Goal: Task Accomplishment & Management: Use online tool/utility

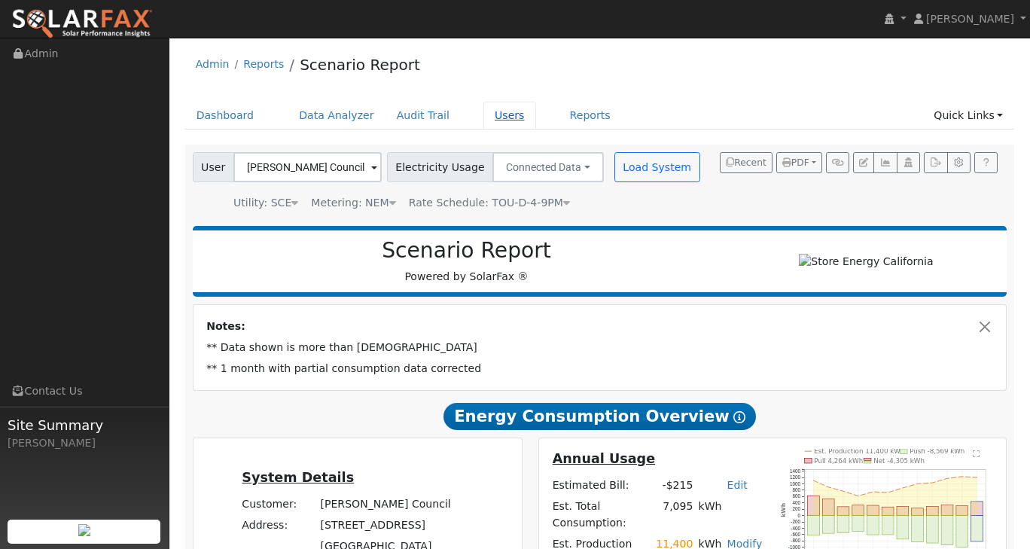
click at [489, 121] on link "Users" at bounding box center [509, 116] width 53 height 28
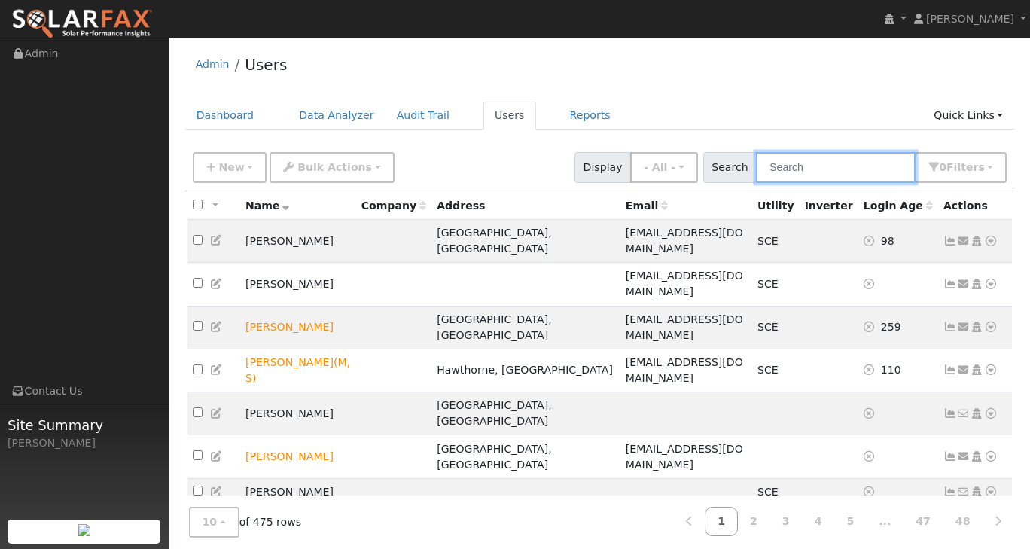
click at [862, 163] on input "text" at bounding box center [836, 167] width 160 height 31
type input "[PERSON_NAME]"
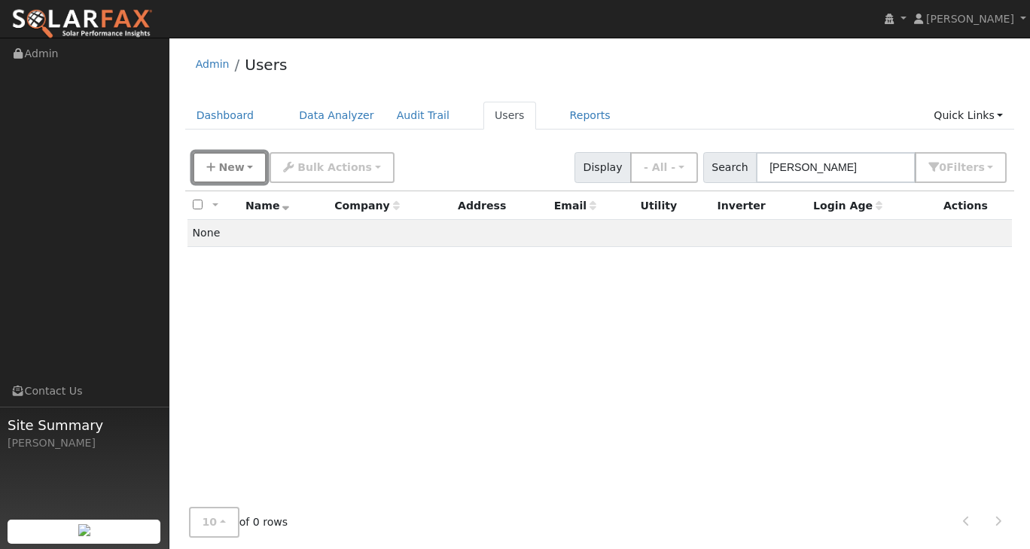
click at [255, 171] on button "New" at bounding box center [230, 167] width 75 height 31
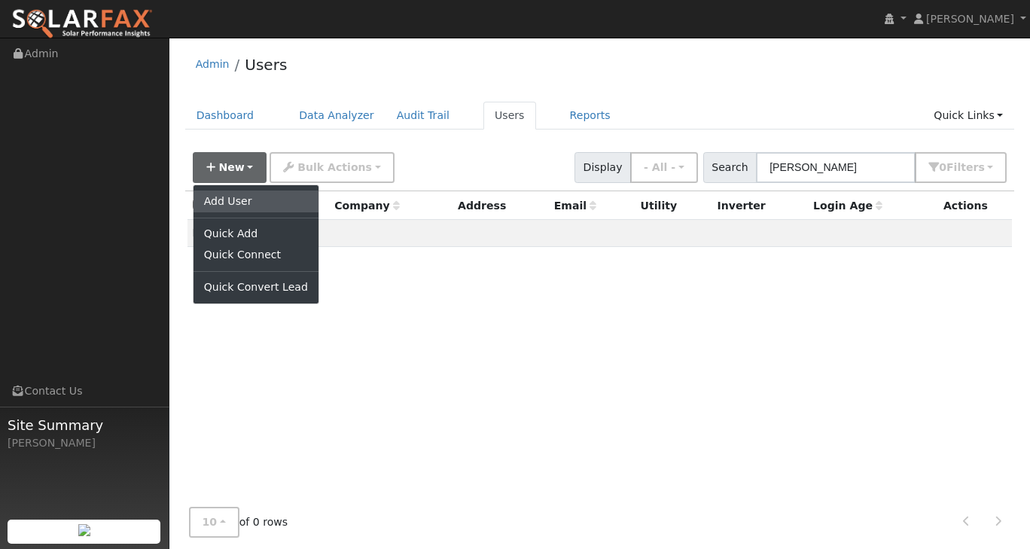
click at [240, 195] on link "Add User" at bounding box center [256, 201] width 125 height 21
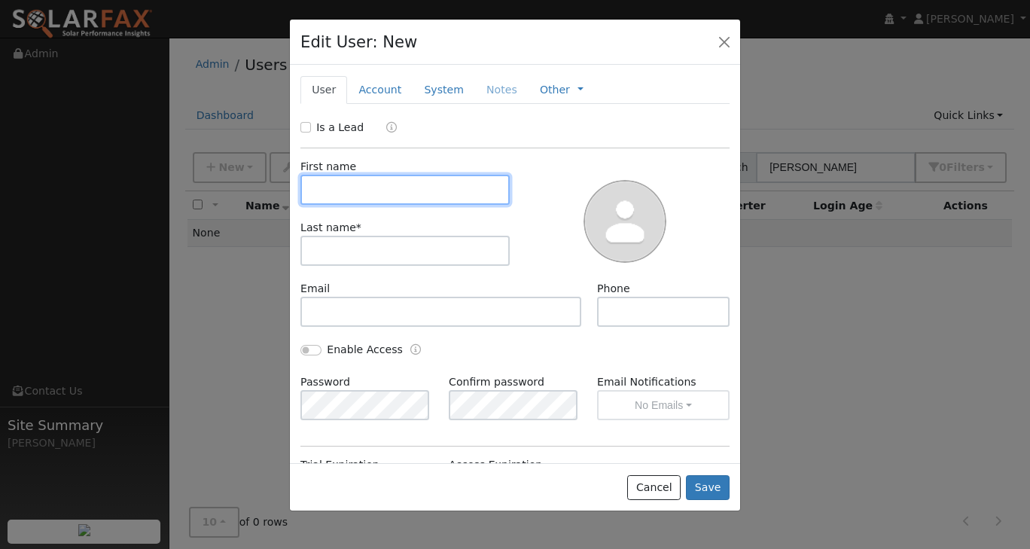
click at [429, 198] on input "text" at bounding box center [404, 190] width 209 height 30
type input "William"
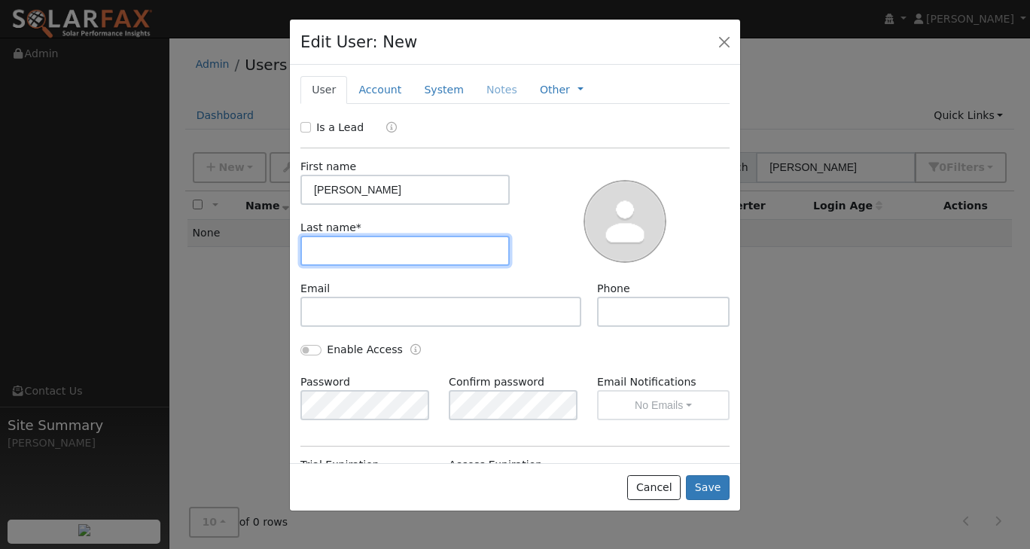
click at [425, 243] on input "text" at bounding box center [404, 251] width 209 height 30
type input "Nesbit"
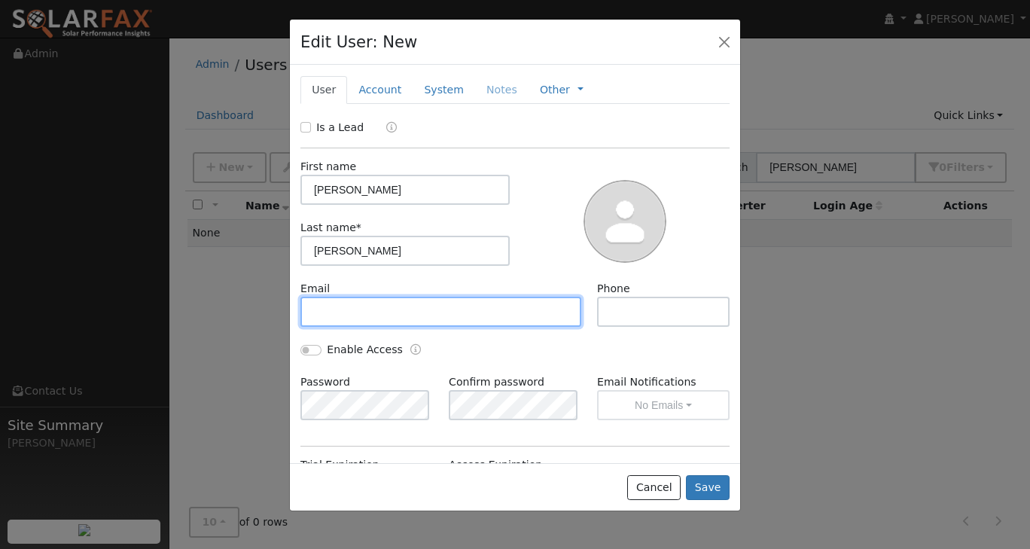
click at [434, 316] on input "text" at bounding box center [440, 312] width 281 height 30
click at [376, 85] on link "Account" at bounding box center [380, 90] width 66 height 28
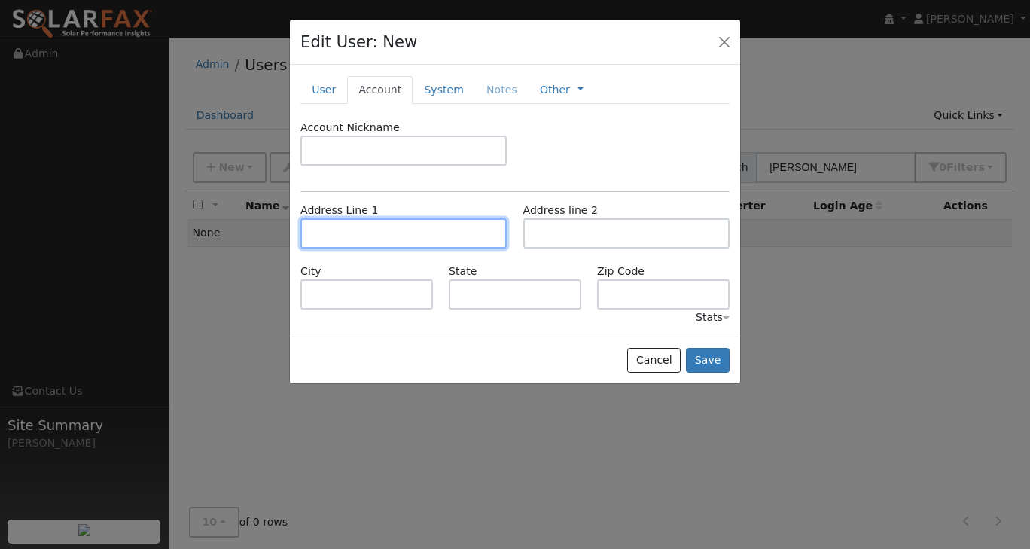
paste input "30338 June Rose Ct"
type input "30338 [PERSON_NAME] Court"
type input "Castaic"
type input "CA"
type input "91384"
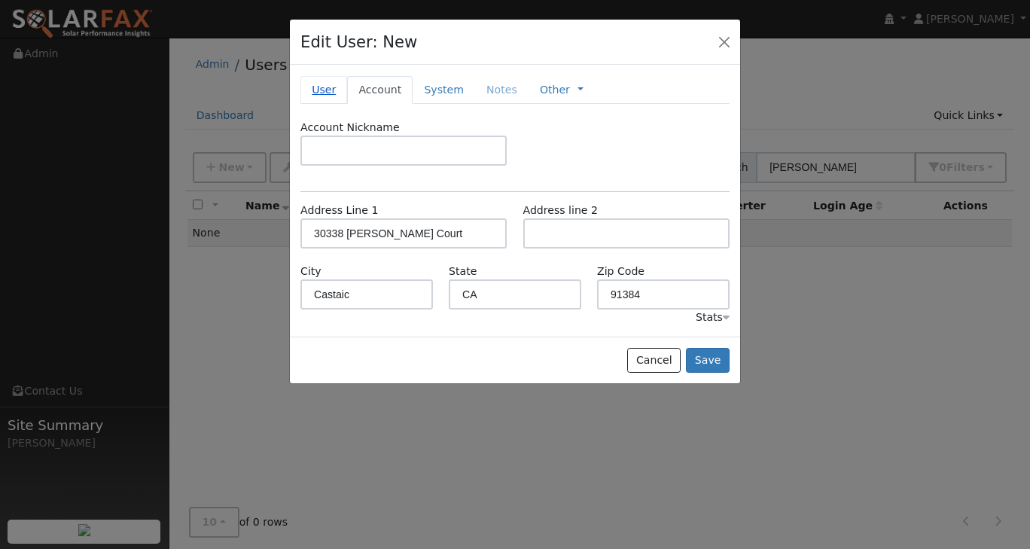
click at [326, 92] on link "User" at bounding box center [323, 90] width 47 height 28
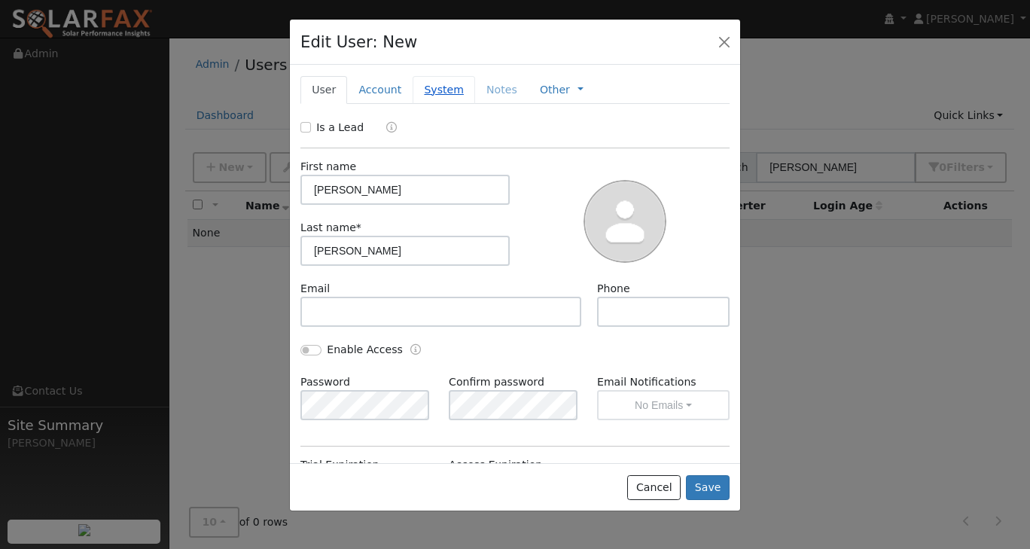
click at [435, 94] on link "System" at bounding box center [444, 90] width 62 height 28
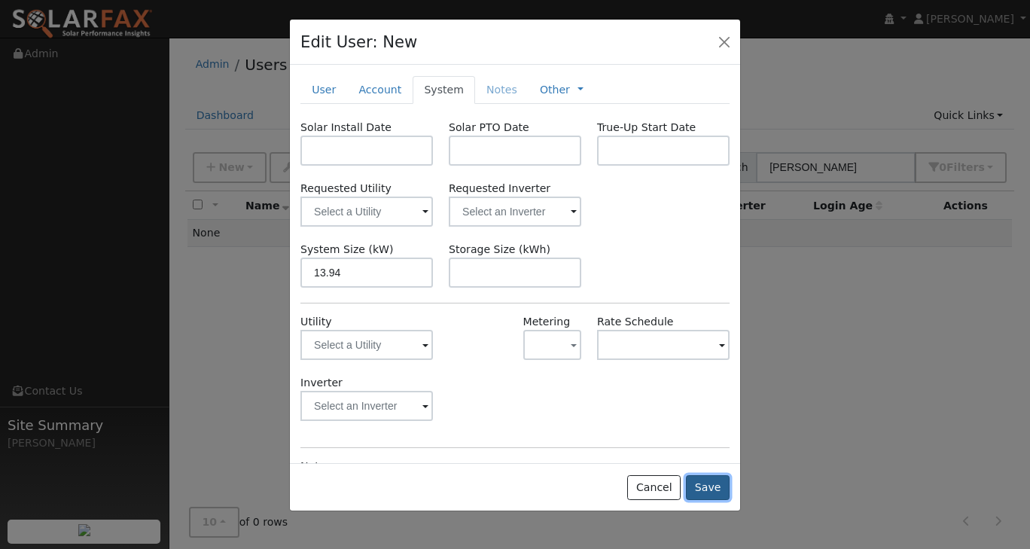
type input "13.9"
click at [706, 496] on button "Save" at bounding box center [708, 488] width 44 height 26
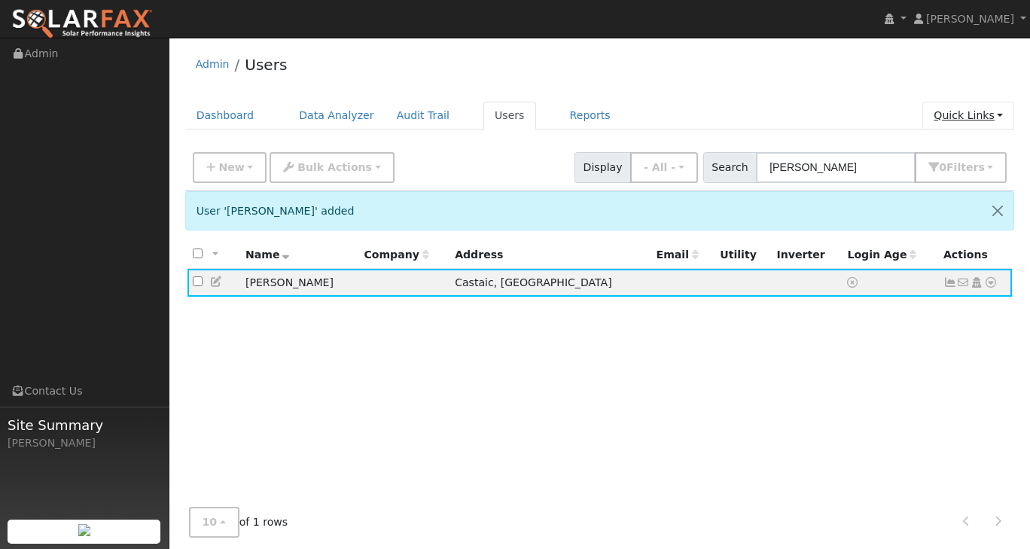
click at [1000, 117] on link "Quick Links" at bounding box center [968, 116] width 92 height 28
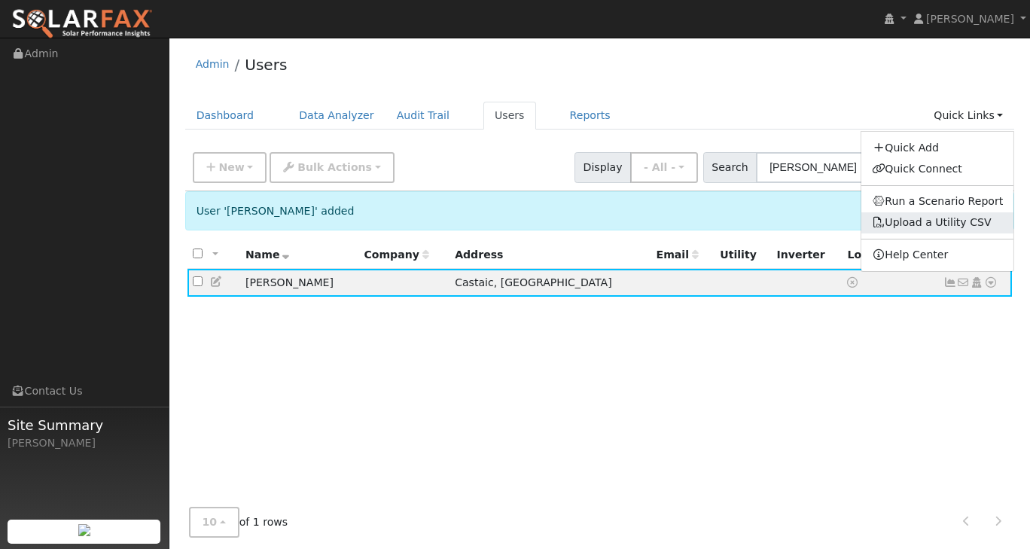
click at [953, 223] on link "Upload a Utility CSV" at bounding box center [932, 222] width 120 height 12
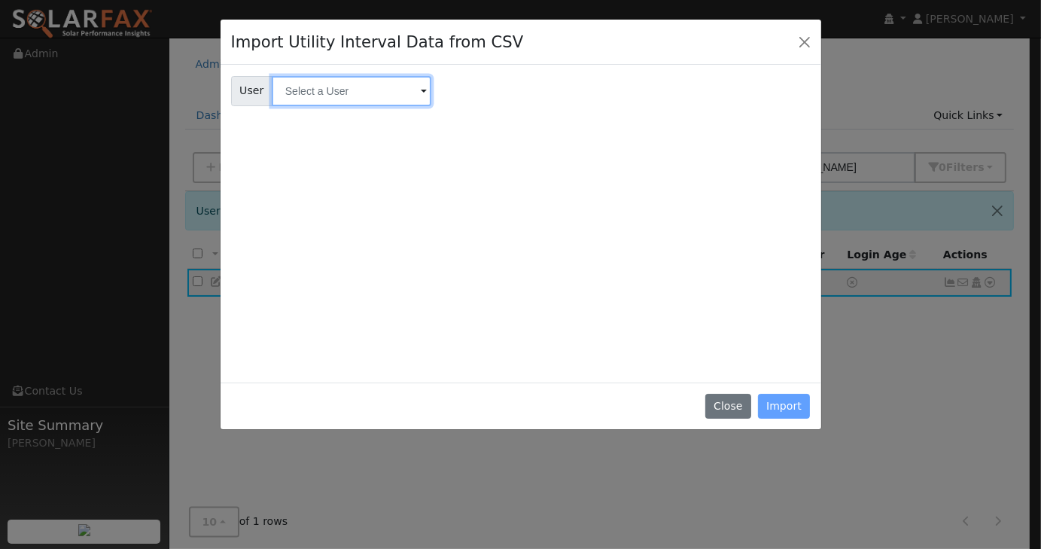
click at [328, 98] on input "text" at bounding box center [352, 91] width 160 height 30
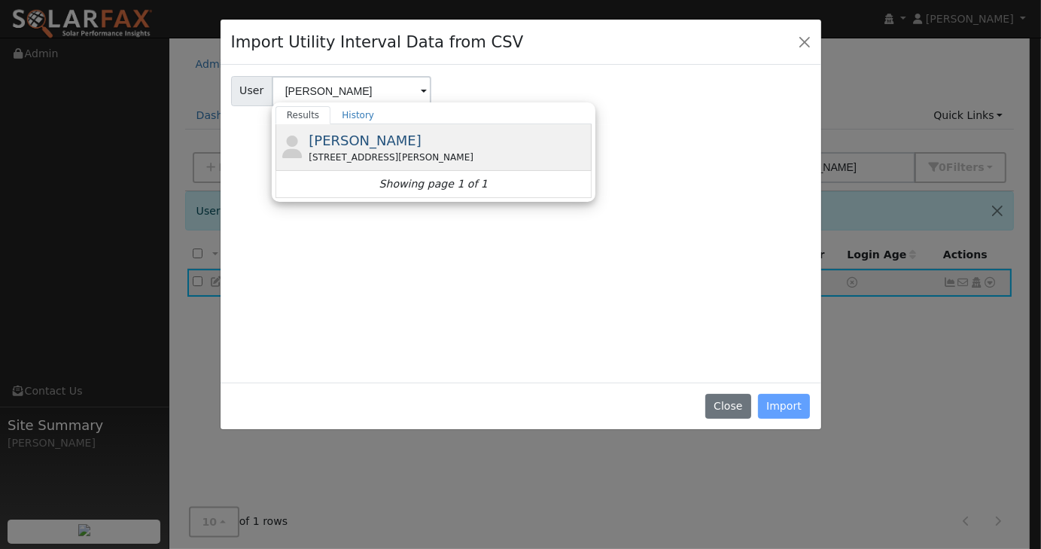
click at [355, 147] on span "[PERSON_NAME]" at bounding box center [365, 141] width 113 height 16
type input "[PERSON_NAME]"
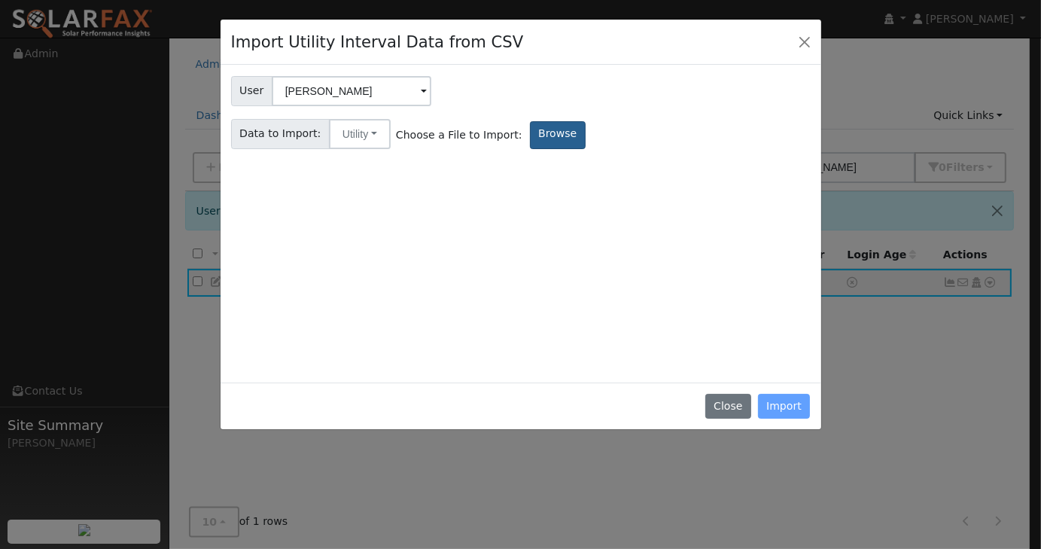
click at [541, 142] on label "Browse" at bounding box center [558, 135] width 56 height 28
click at [0, 0] on input "Browse" at bounding box center [0, 0] width 0 height 0
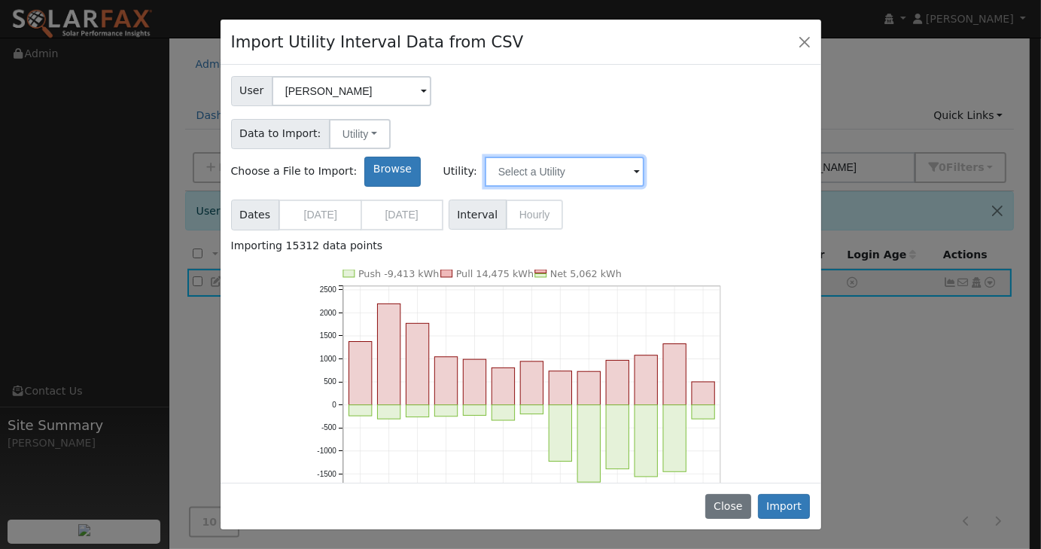
click at [632, 157] on input "text" at bounding box center [565, 172] width 160 height 30
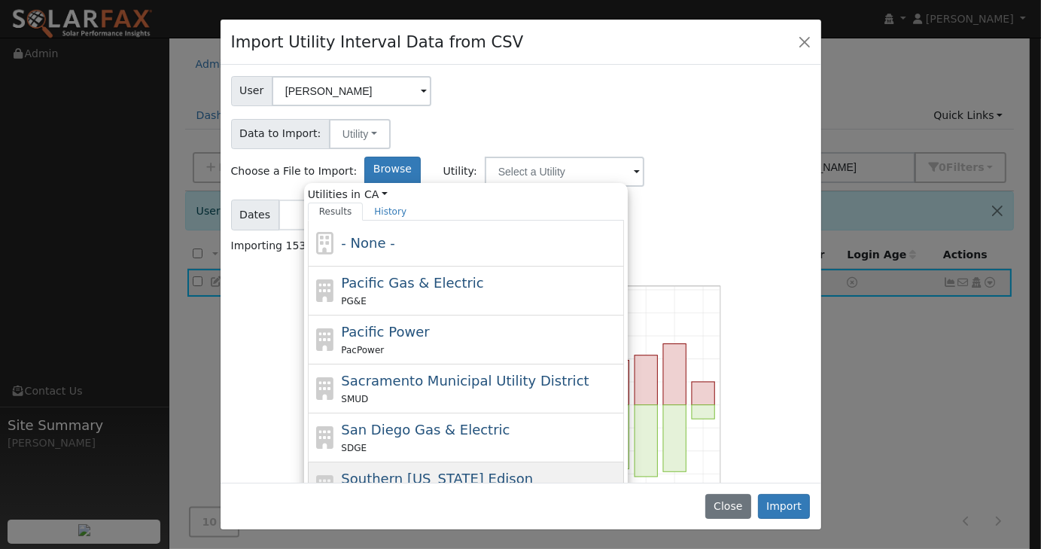
click at [533, 471] on span "Southern [US_STATE] Edison" at bounding box center [437, 479] width 192 height 16
type input "Southern [US_STATE] Edison"
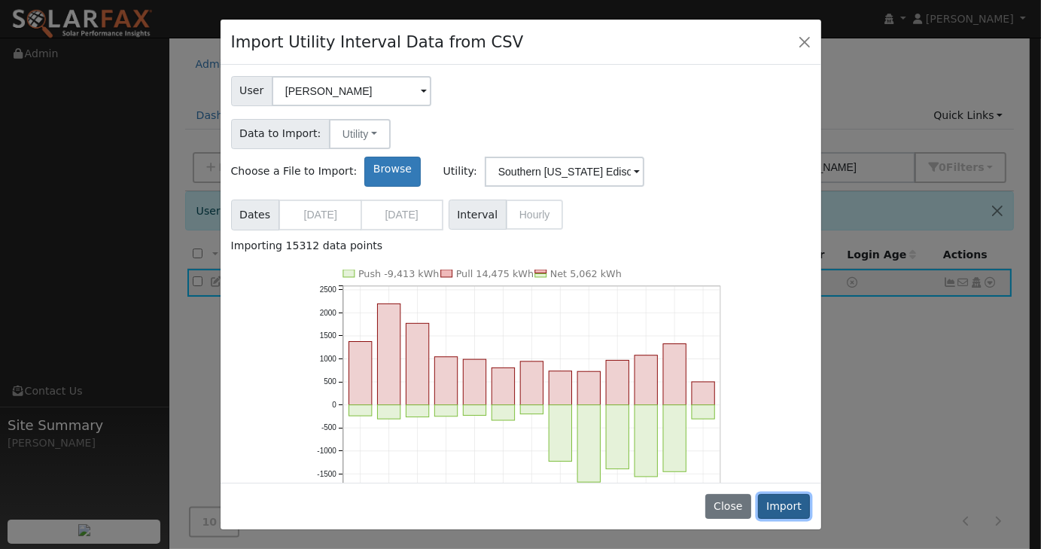
click at [768, 507] on button "Import" at bounding box center [784, 507] width 53 height 26
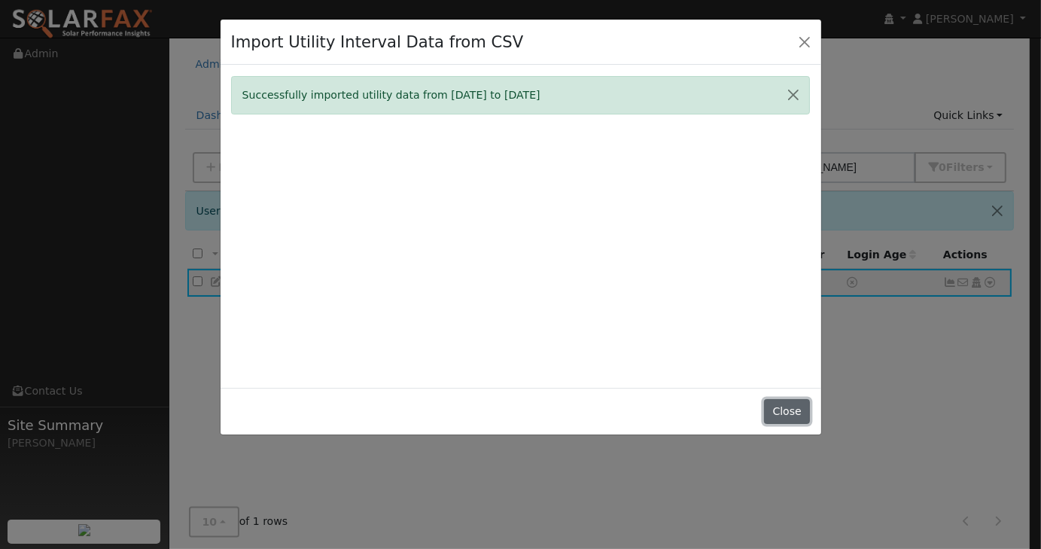
click at [795, 420] on button "Close" at bounding box center [787, 412] width 46 height 26
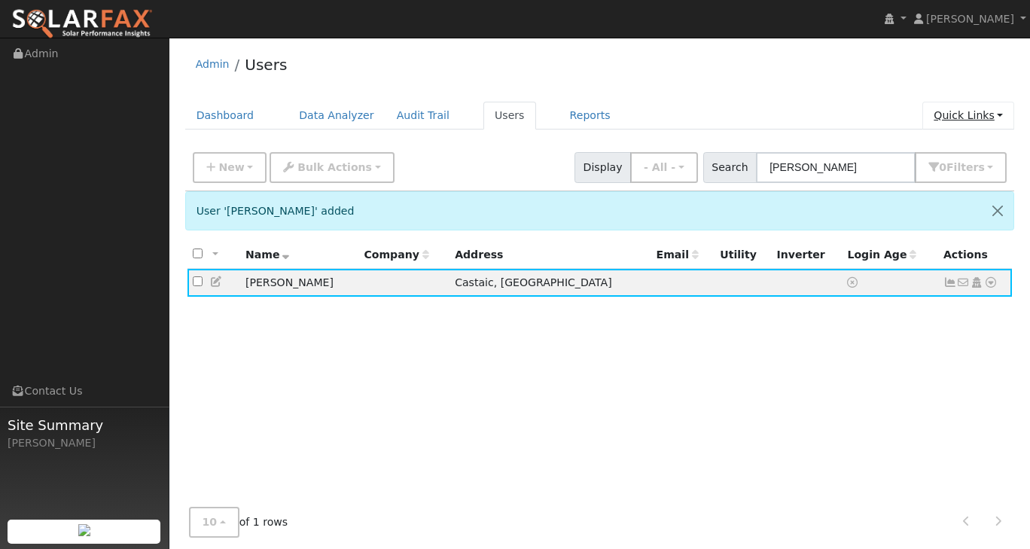
click at [1001, 116] on link "Quick Links" at bounding box center [968, 116] width 92 height 28
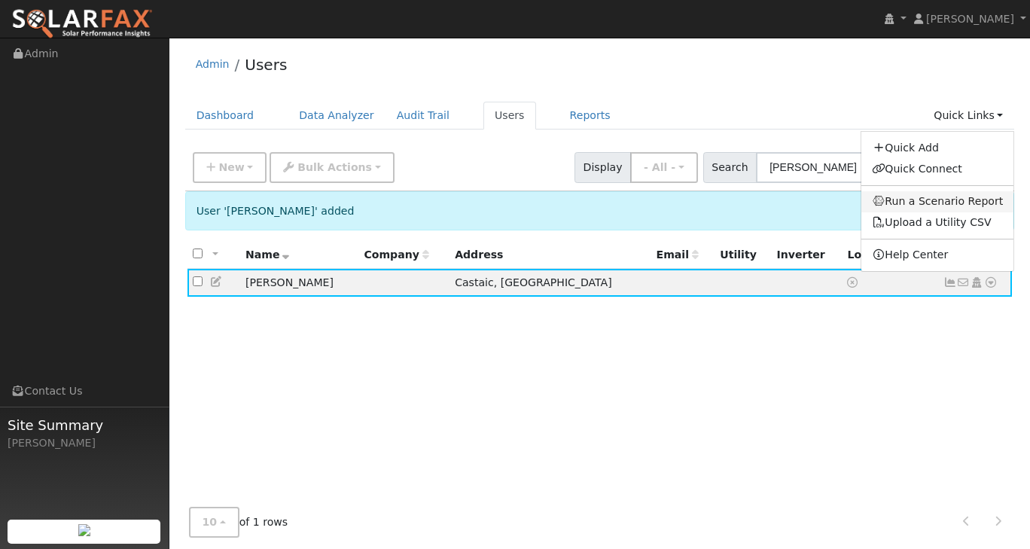
click at [947, 201] on link "Run a Scenario Report" at bounding box center [937, 201] width 153 height 21
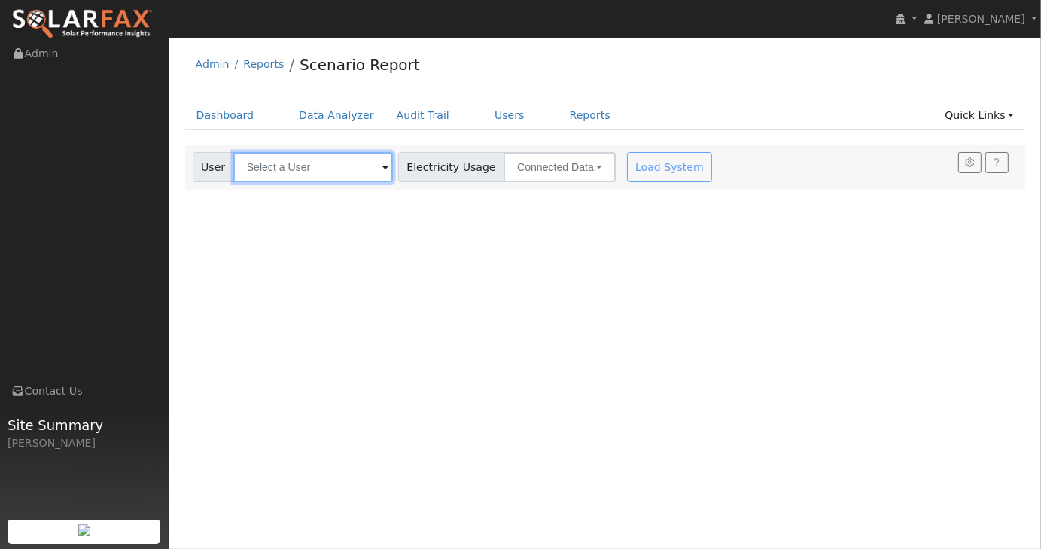
click at [328, 173] on input "text" at bounding box center [313, 167] width 160 height 30
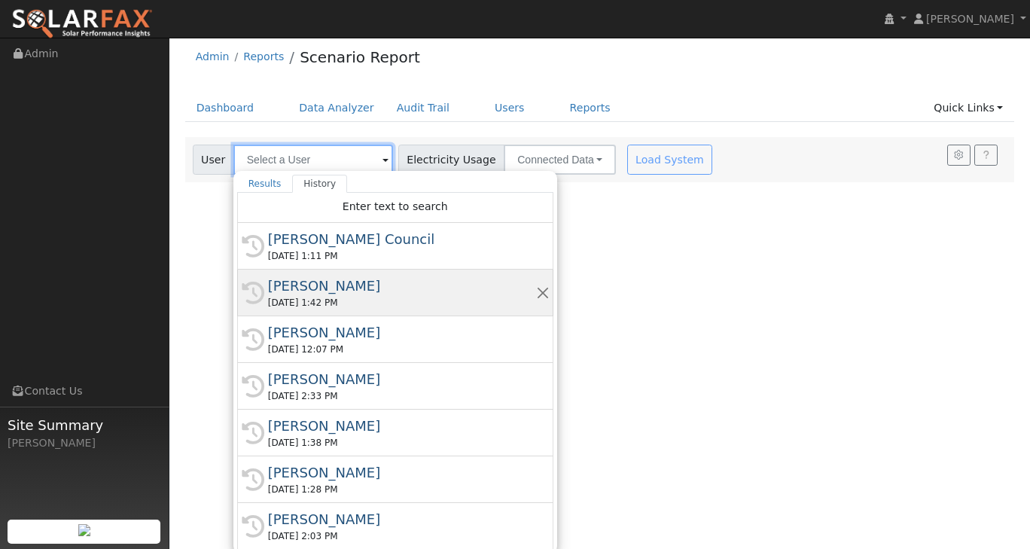
scroll to position [10, 0]
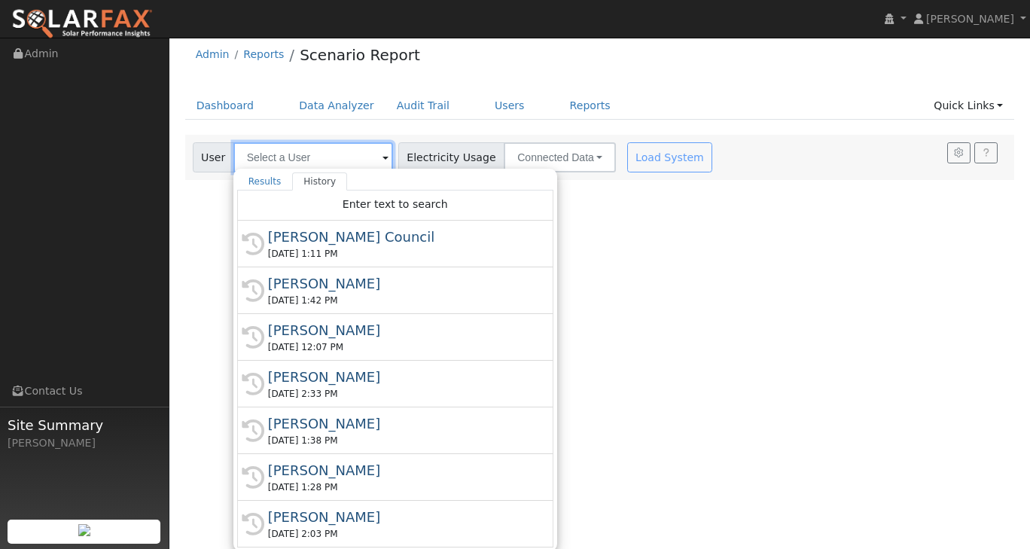
click at [334, 148] on input "text" at bounding box center [313, 157] width 160 height 30
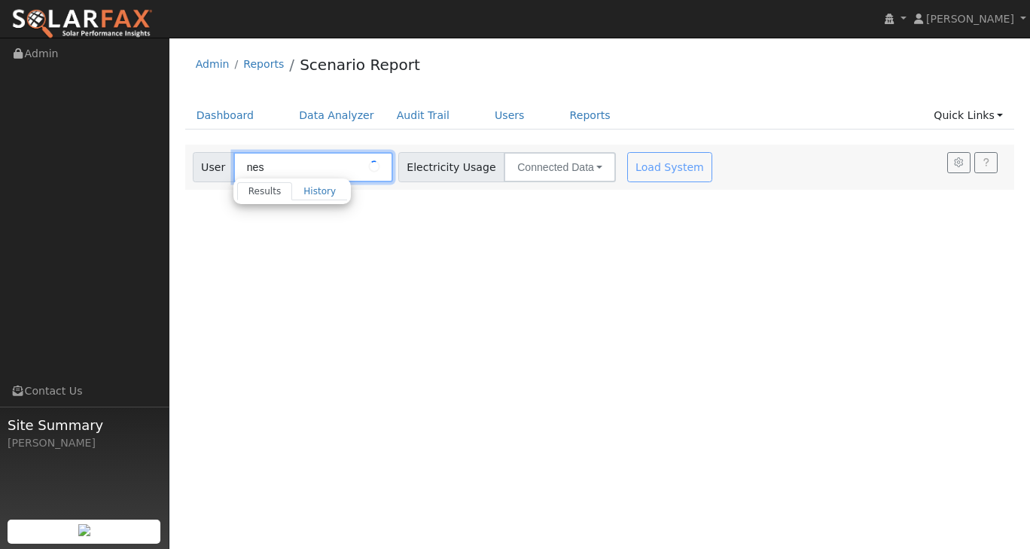
scroll to position [0, 0]
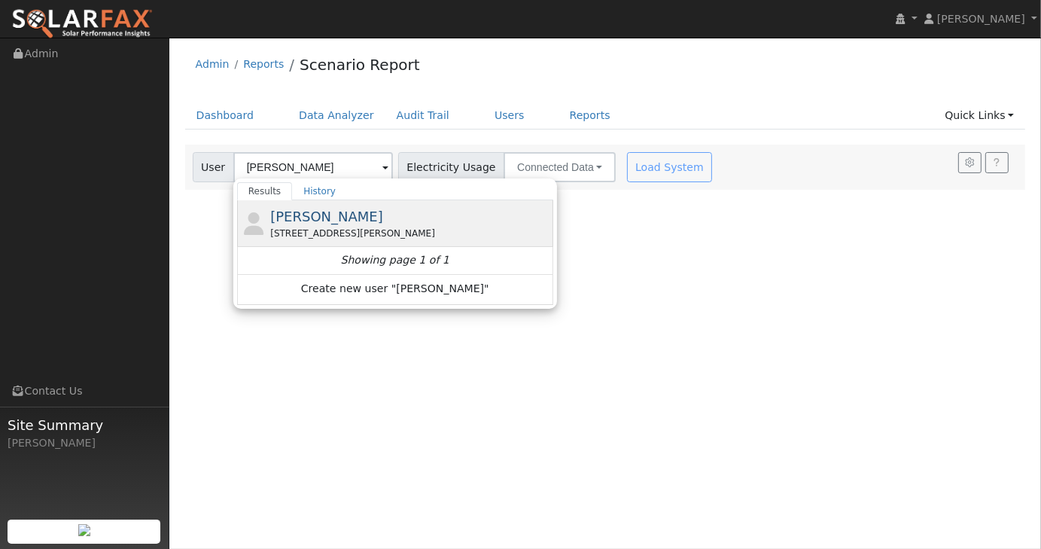
click at [340, 220] on span "[PERSON_NAME]" at bounding box center [326, 217] width 113 height 16
type input "[PERSON_NAME]"
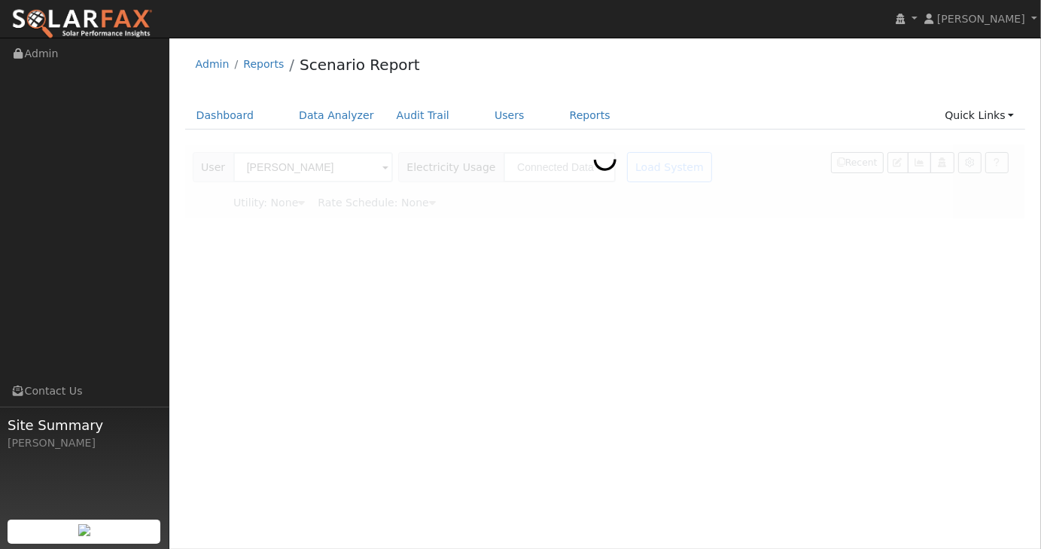
type input "Southern [US_STATE] Edison"
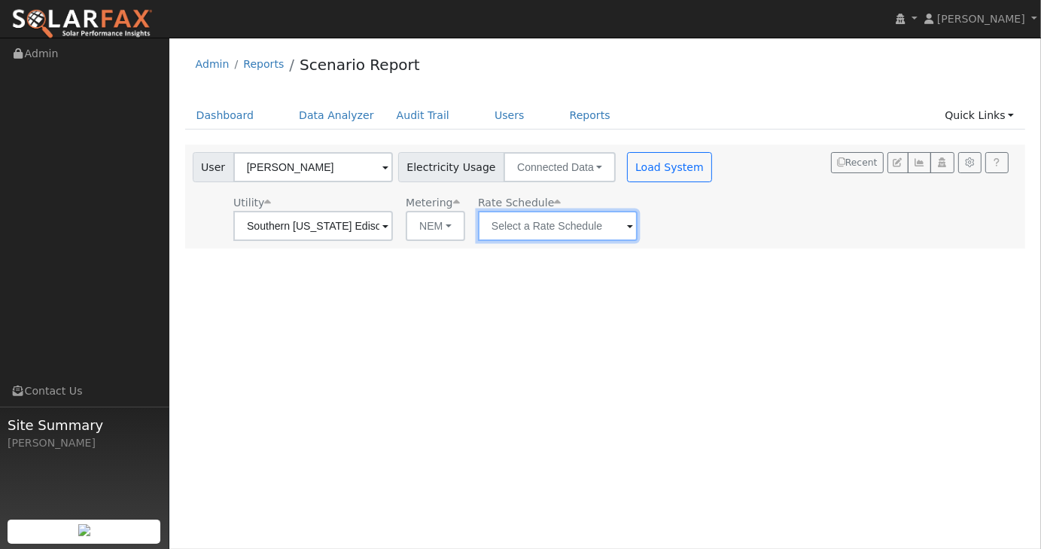
click at [393, 227] on input "text" at bounding box center [313, 226] width 160 height 30
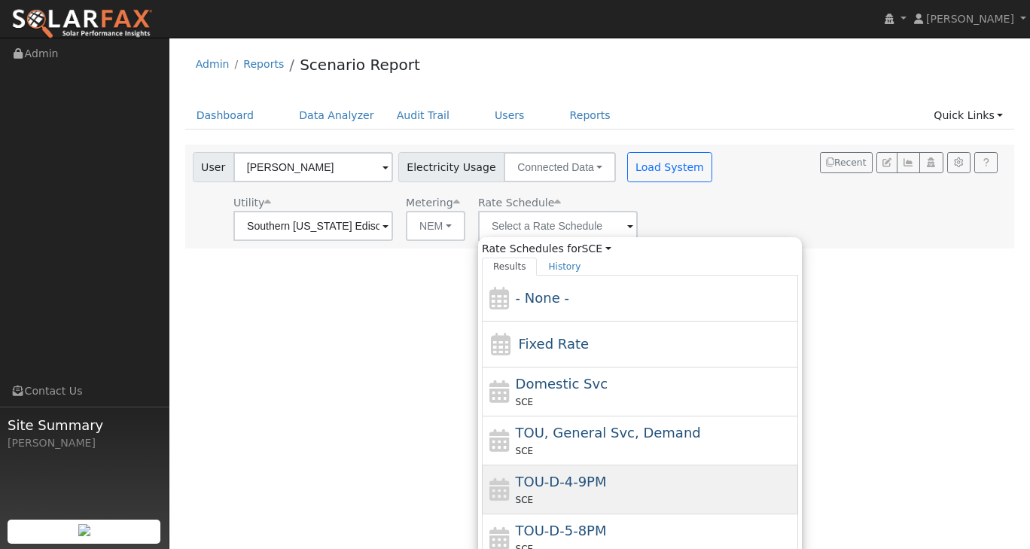
click at [573, 474] on span "TOU-D-4-9PM" at bounding box center [561, 482] width 91 height 16
type input "TOU-D-4-9PM"
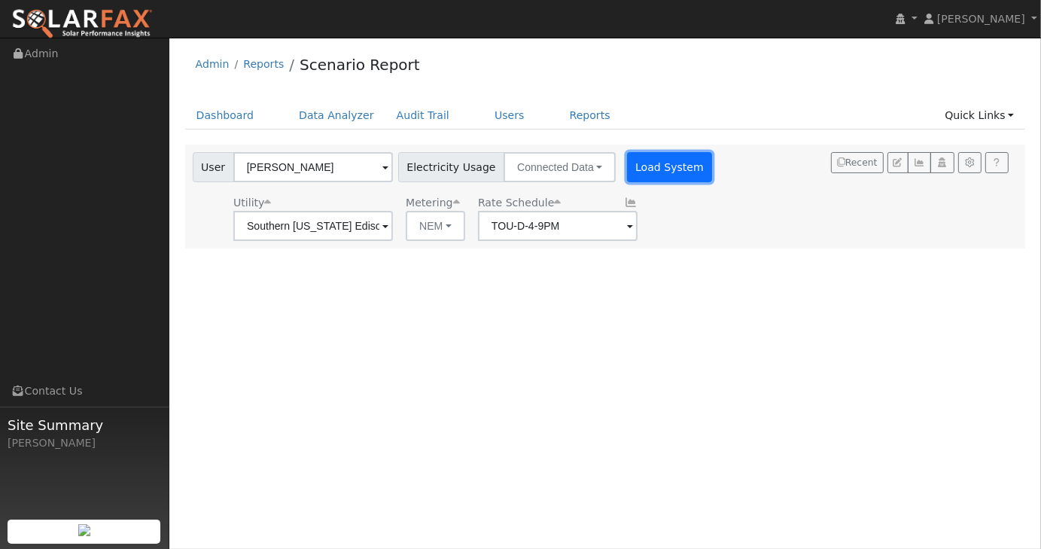
click at [658, 166] on button "Load System" at bounding box center [670, 167] width 86 height 30
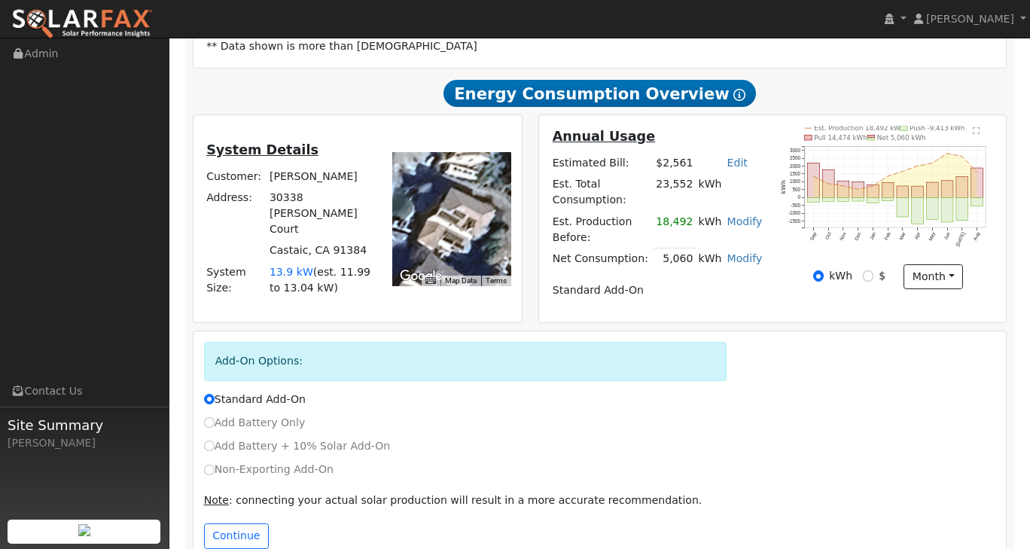
scroll to position [324, 0]
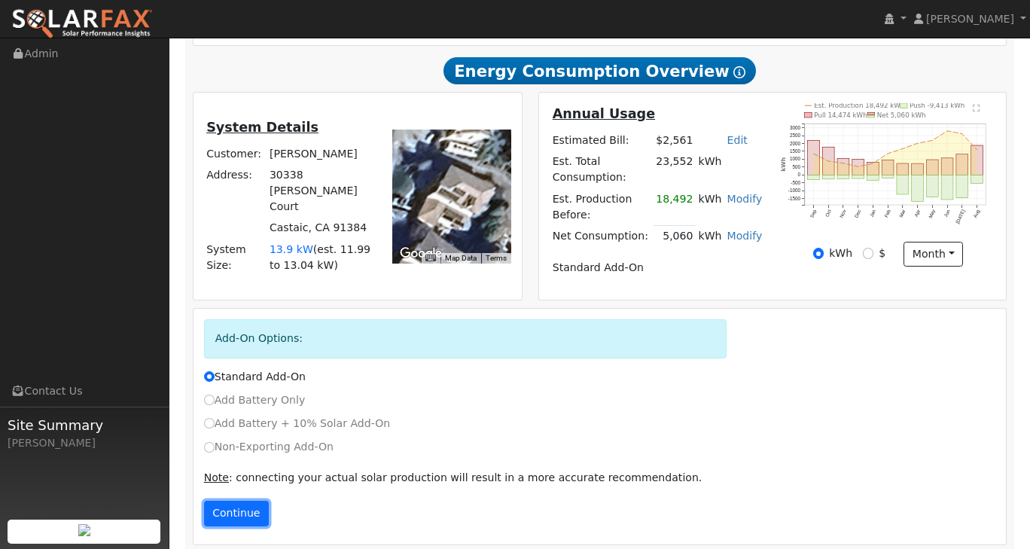
click at [235, 501] on button "Continue" at bounding box center [236, 514] width 65 height 26
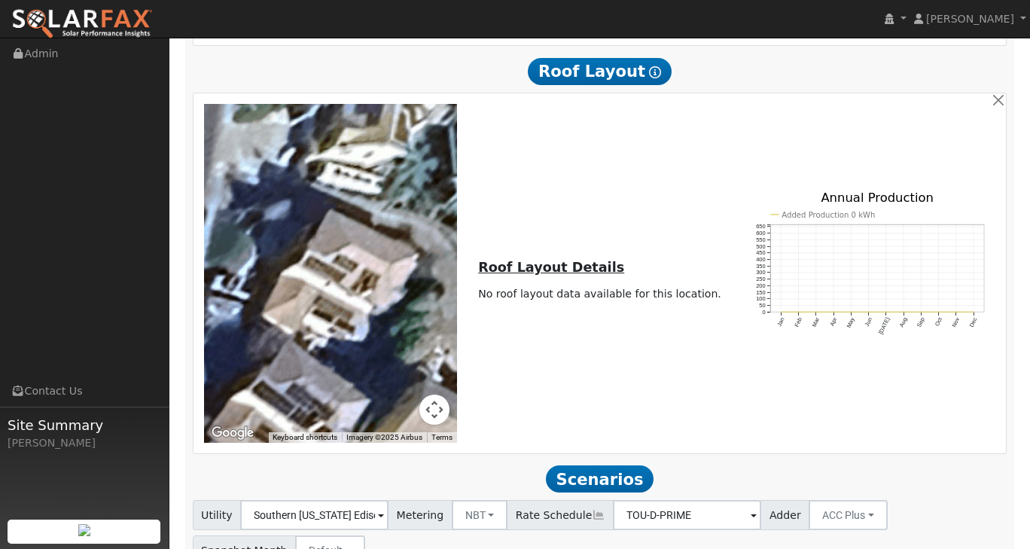
scroll to position [902, 0]
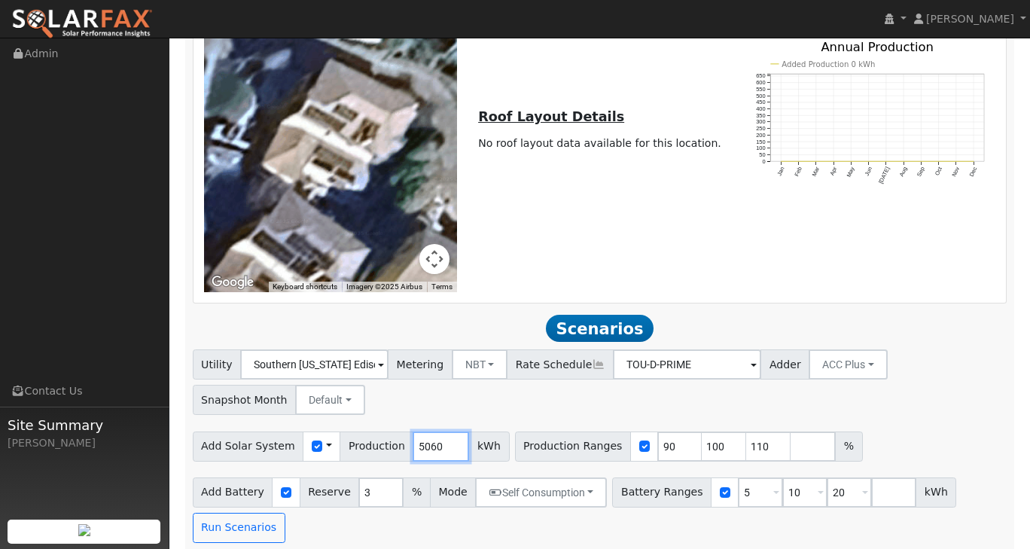
drag, startPoint x: 427, startPoint y: 437, endPoint x: 386, endPoint y: 431, distance: 41.0
click at [386, 431] on div "Add Solar System Use CSV Data Production 5060 kWh" at bounding box center [351, 446] width 317 height 30
type input "2600"
click at [950, 383] on div "Utility Southern [US_STATE] Edison Metering NBT NEM NBT Rate Schedule TOU-D-PRI…" at bounding box center [600, 379] width 820 height 71
click at [738, 477] on input "5" at bounding box center [760, 492] width 45 height 30
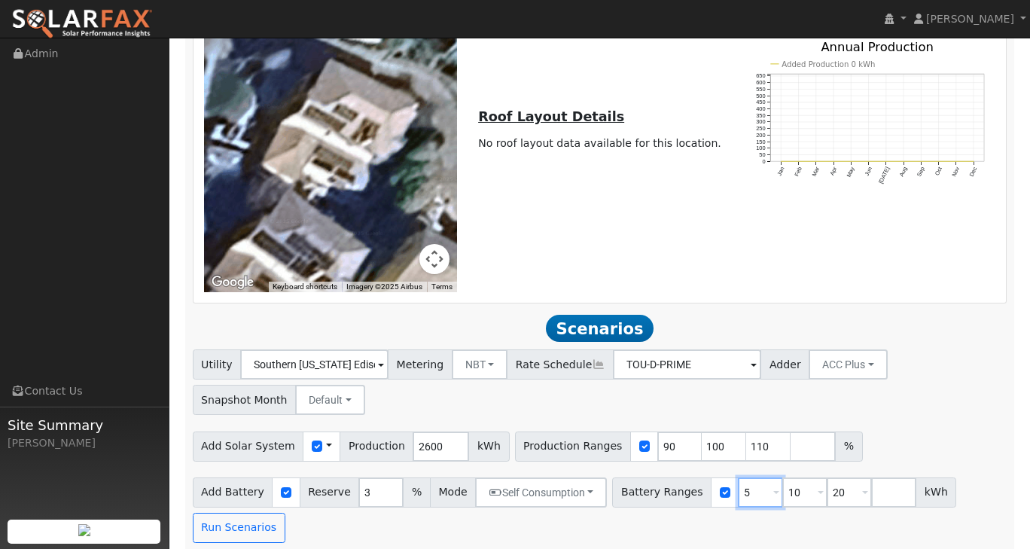
type input "10"
type input "20"
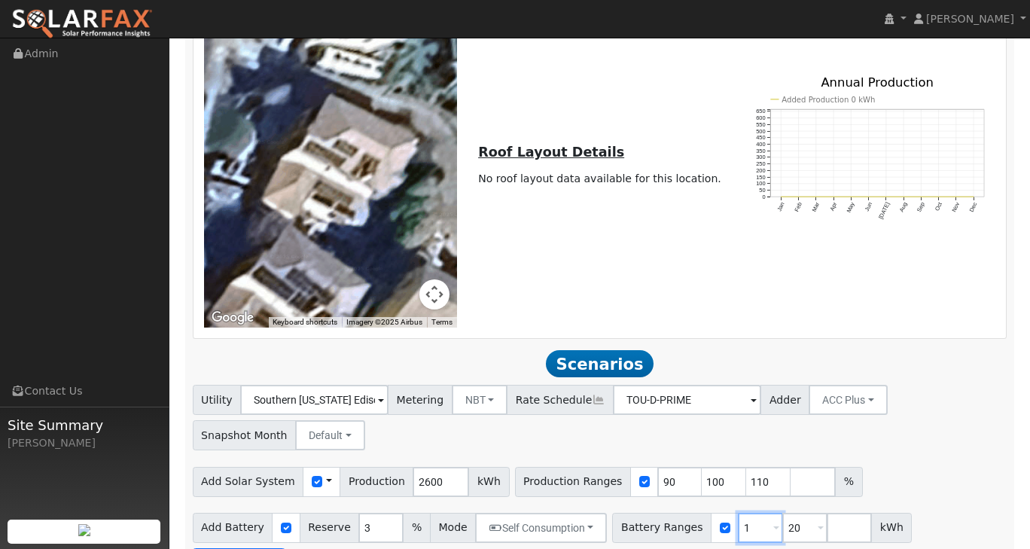
type input "20"
type input "2"
type input "27"
click at [918, 444] on div "Utility Southern [US_STATE] Edison Metering NBT NEM NBT Rate Schedule TOU-D-PRI…" at bounding box center [599, 463] width 831 height 157
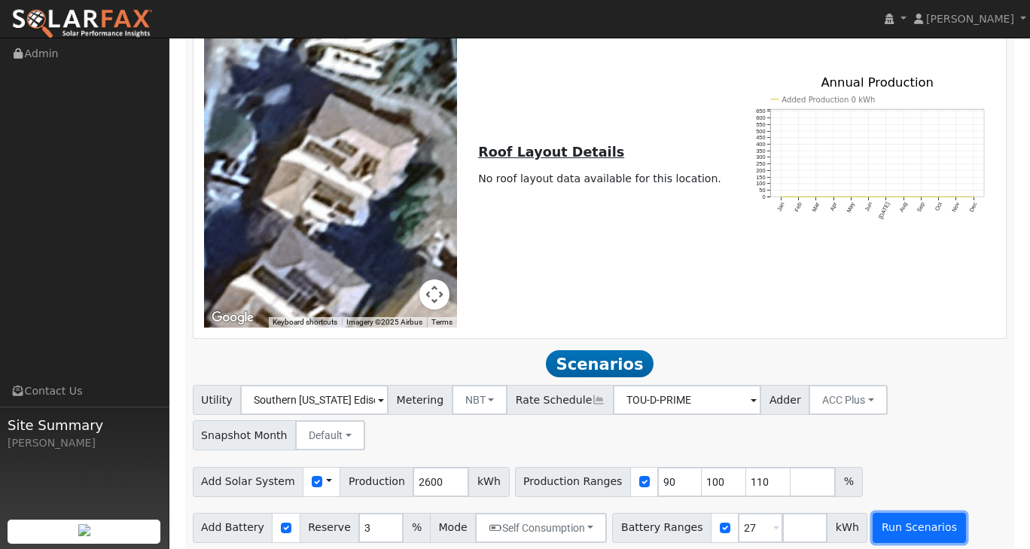
click at [888, 520] on button "Run Scenarios" at bounding box center [919, 528] width 93 height 30
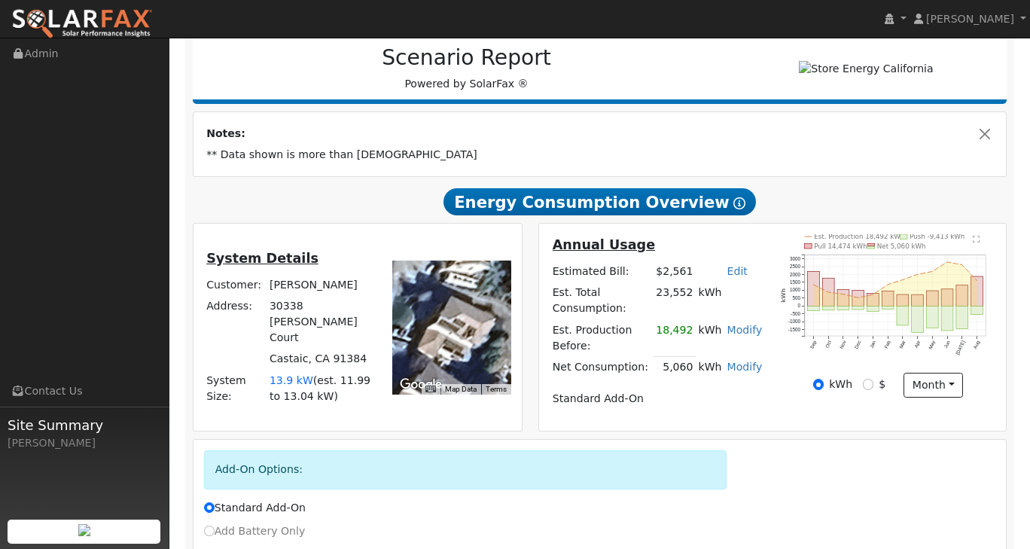
scroll to position [183, 0]
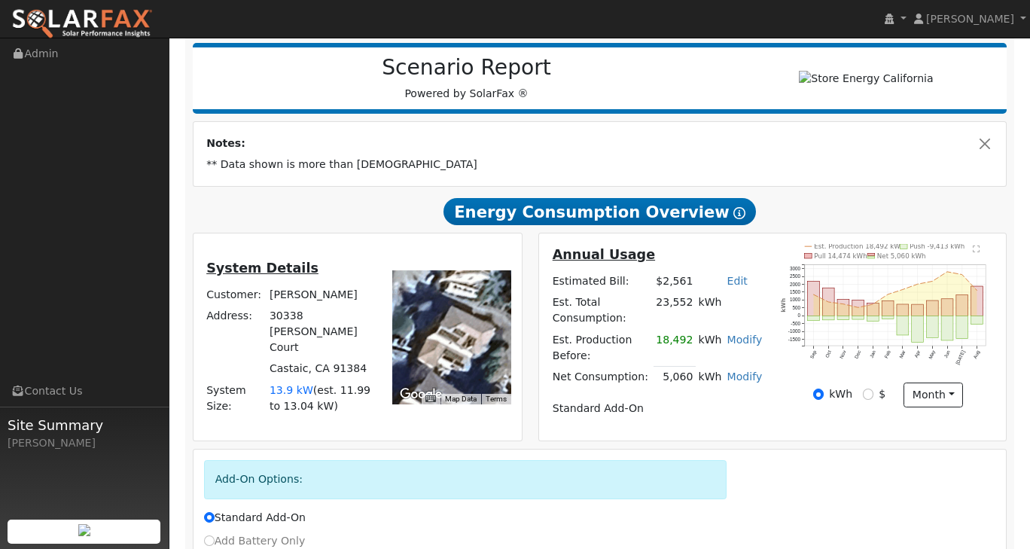
click at [736, 340] on link "Modify" at bounding box center [744, 340] width 35 height 12
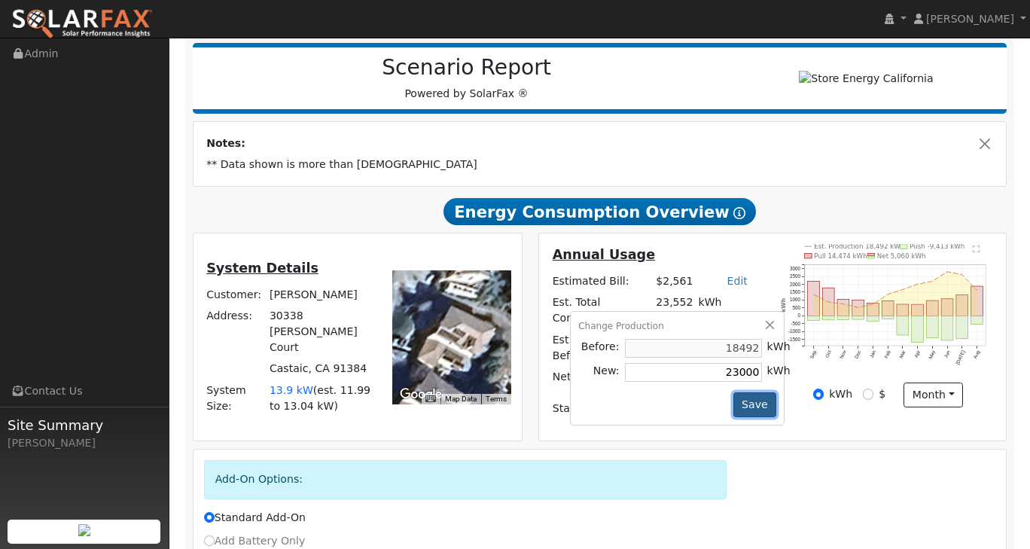
click at [759, 405] on button "Save" at bounding box center [755, 405] width 44 height 26
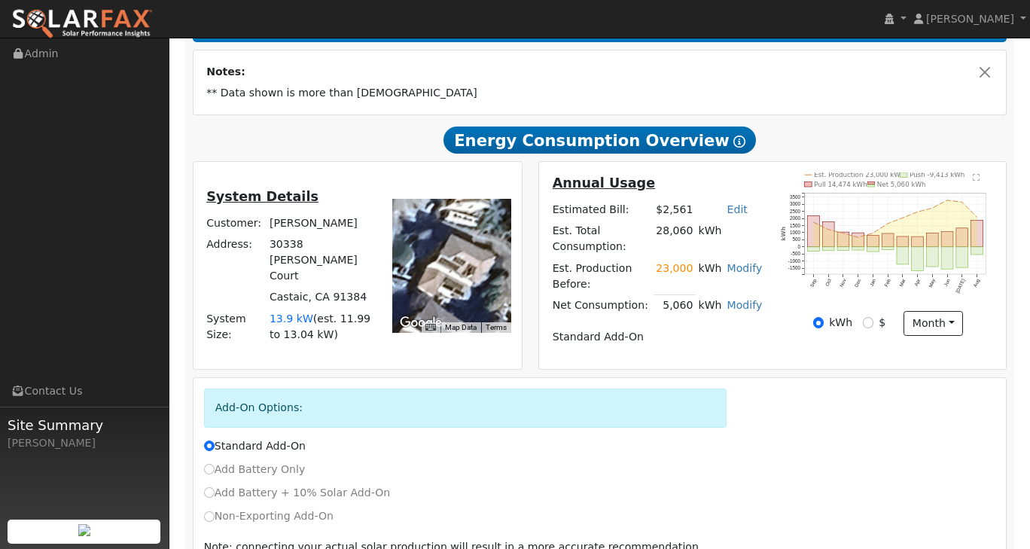
scroll to position [324, 0]
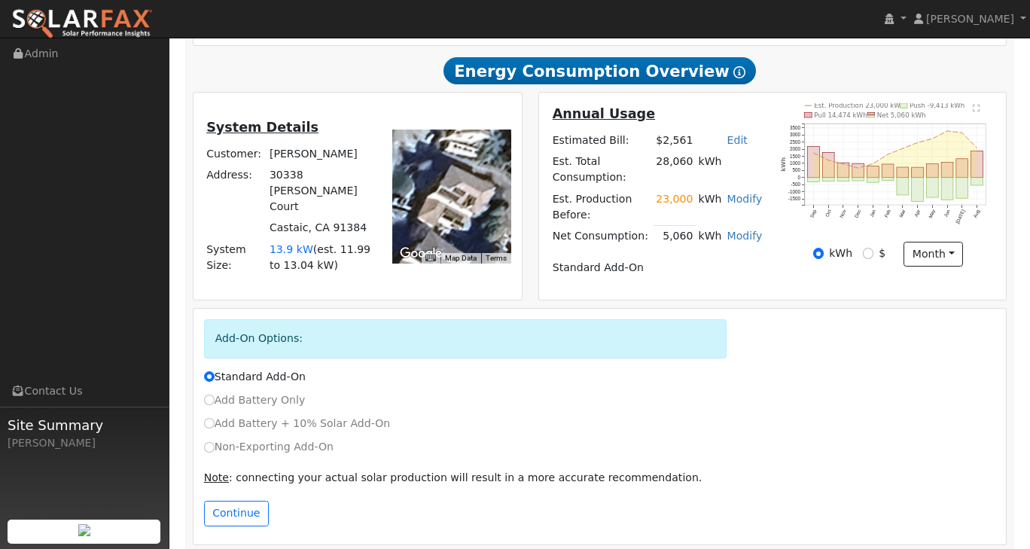
click at [738, 199] on link "Modify" at bounding box center [744, 199] width 35 height 12
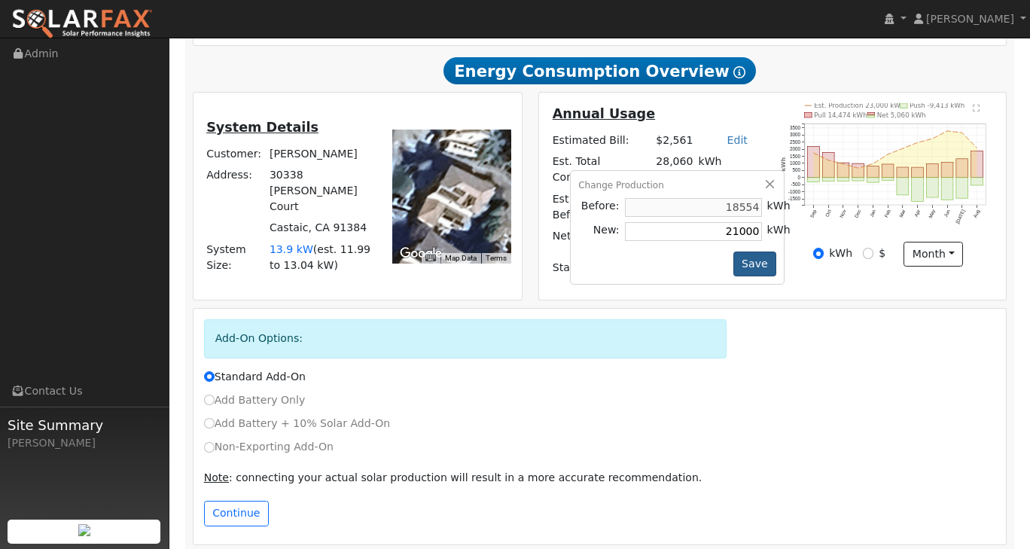
type input "21000"
click at [761, 261] on button "Save" at bounding box center [755, 264] width 44 height 26
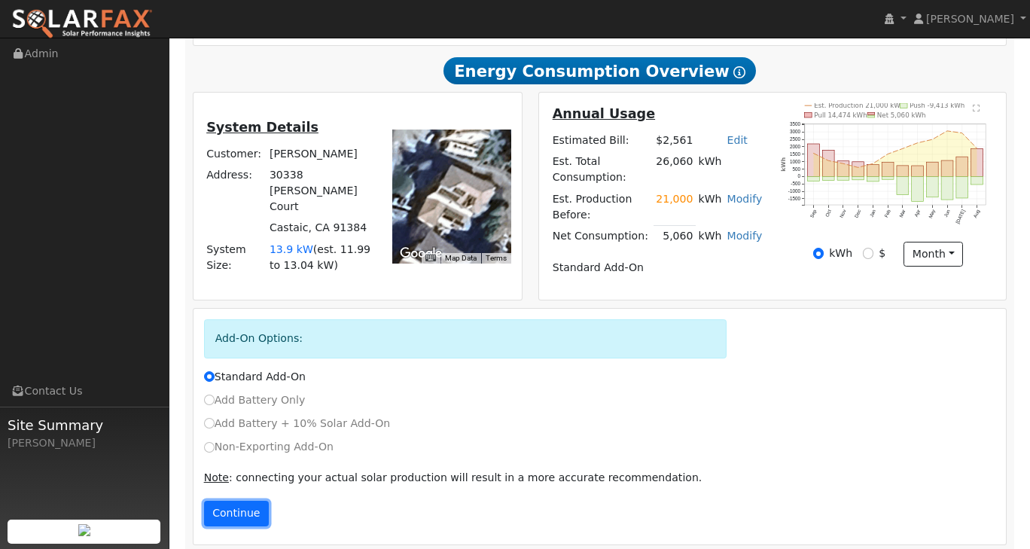
click at [231, 501] on button "Continue" at bounding box center [236, 514] width 65 height 26
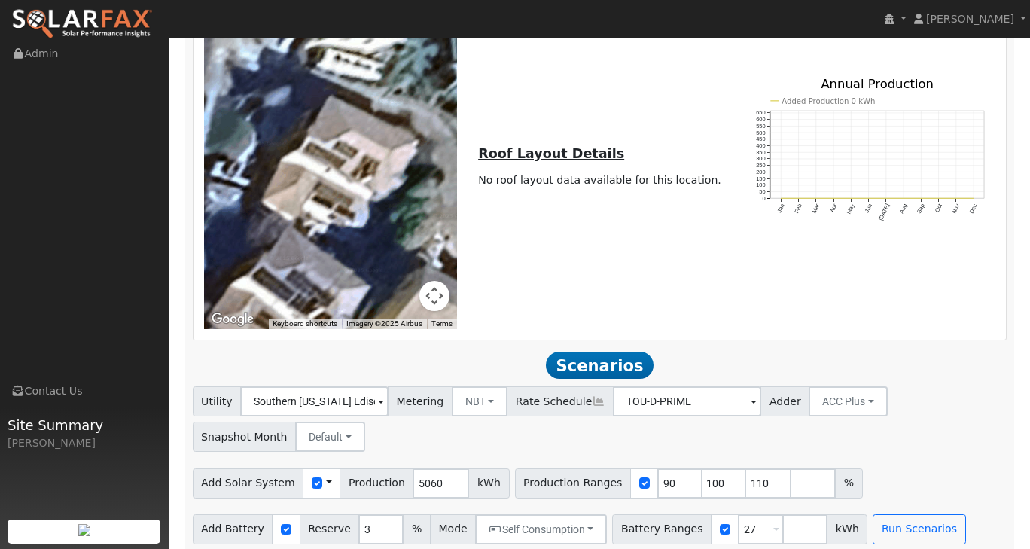
scroll to position [867, 0]
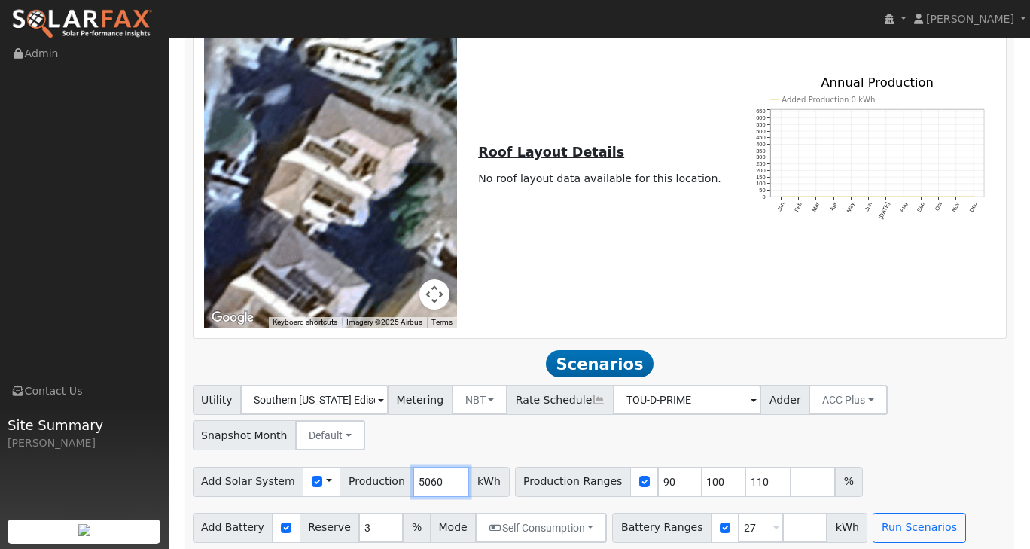
drag, startPoint x: 425, startPoint y: 473, endPoint x: 391, endPoint y: 468, distance: 34.3
click at [391, 468] on div "Add Solar System Use CSV Data Production 5060 kWh" at bounding box center [351, 482] width 317 height 30
click at [973, 452] on div "Utility Southern [US_STATE] Edison Metering NBT NEM NBT Rate Schedule TOU-D-PRI…" at bounding box center [599, 463] width 831 height 157
click at [903, 525] on button "Run Scenarios" at bounding box center [919, 528] width 93 height 30
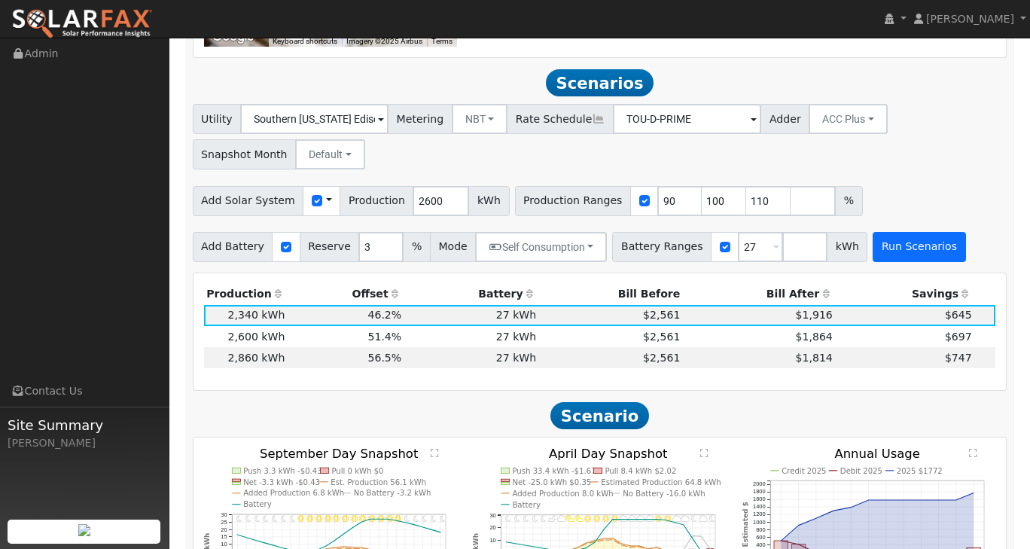
scroll to position [1162, 0]
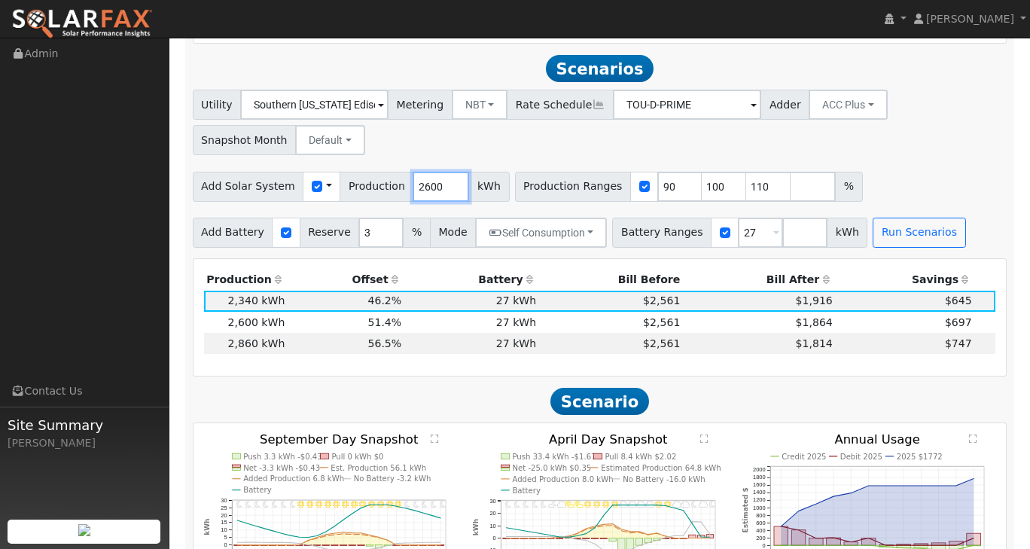
drag, startPoint x: 425, startPoint y: 175, endPoint x: 394, endPoint y: 171, distance: 31.2
click at [394, 172] on div "Add Solar System Use CSV Data Production 2600 kWh" at bounding box center [351, 187] width 317 height 30
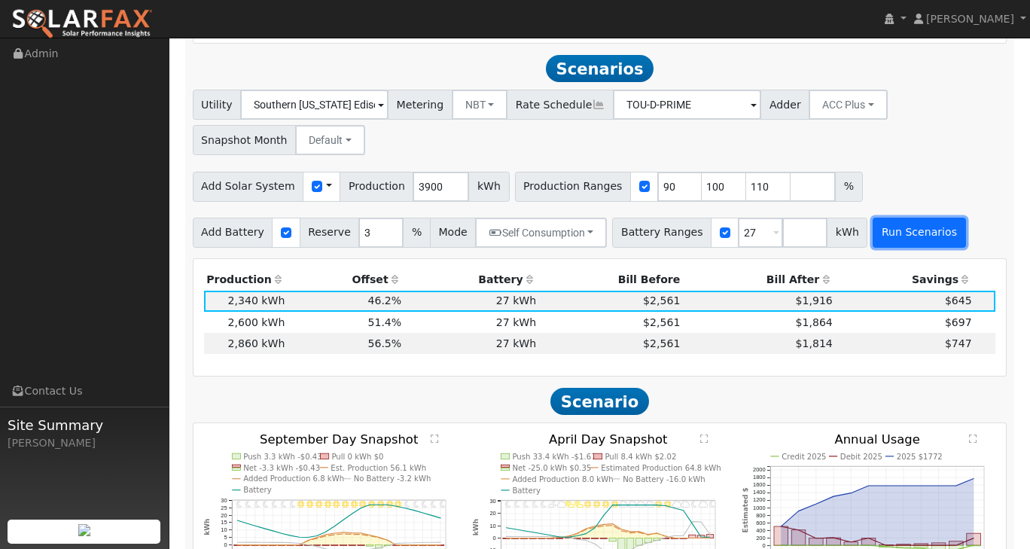
click at [878, 218] on button "Run Scenarios" at bounding box center [919, 233] width 93 height 30
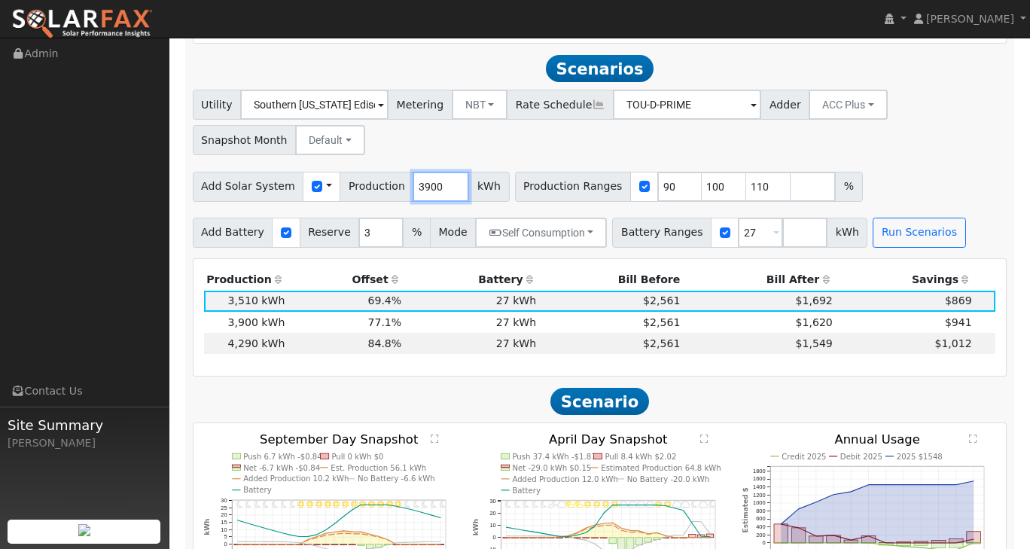
click at [430, 181] on input "3900" at bounding box center [441, 187] width 56 height 30
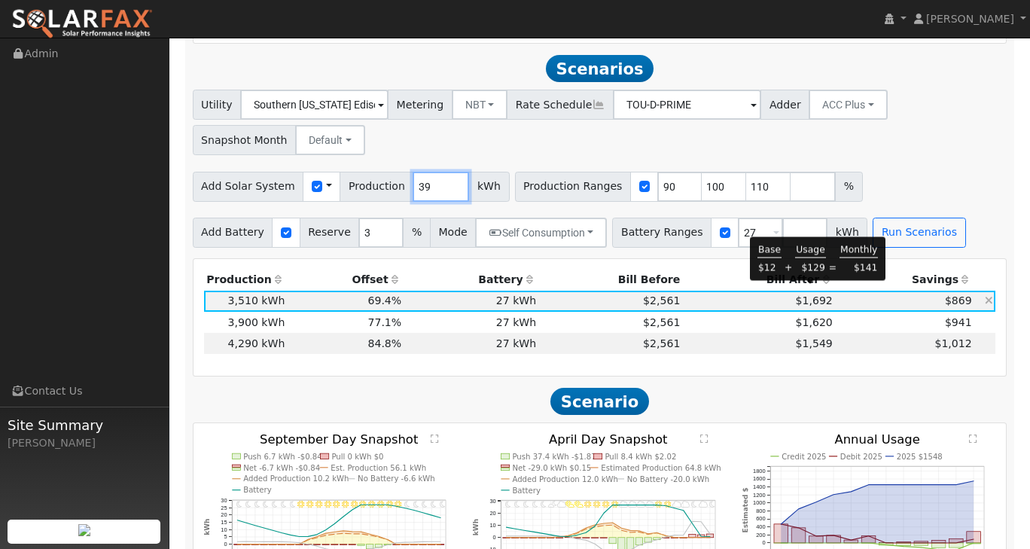
type input "3"
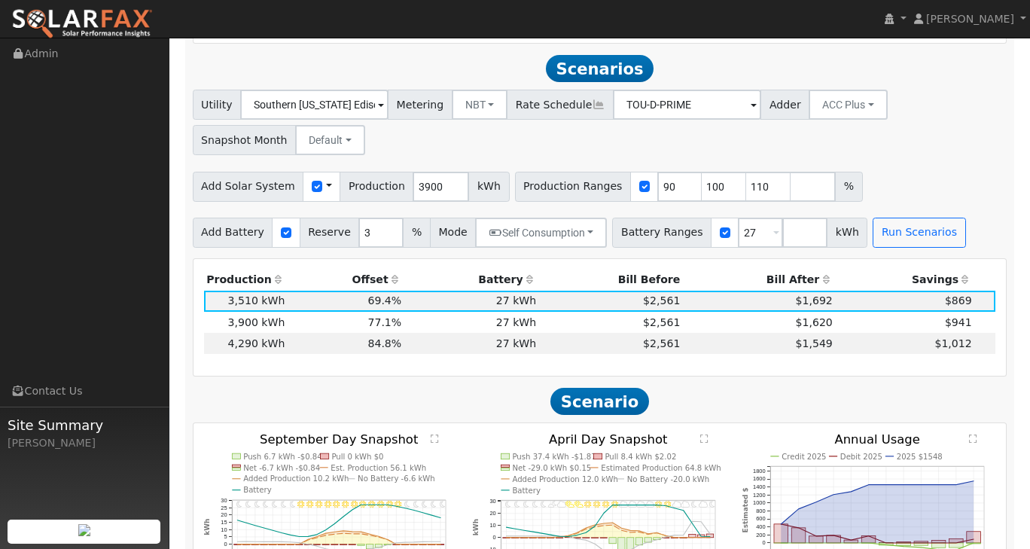
click at [931, 148] on div "Utility Southern [US_STATE] Edison Metering NBT NEM NBT Rate Schedule TOU-D-PRI…" at bounding box center [599, 168] width 831 height 157
drag, startPoint x: 424, startPoint y: 179, endPoint x: 398, endPoint y: 176, distance: 26.5
click at [413, 176] on input "3900" at bounding box center [441, 187] width 56 height 30
click at [835, 172] on span "%" at bounding box center [848, 187] width 27 height 30
click at [881, 224] on button "Run Scenarios" at bounding box center [919, 233] width 93 height 30
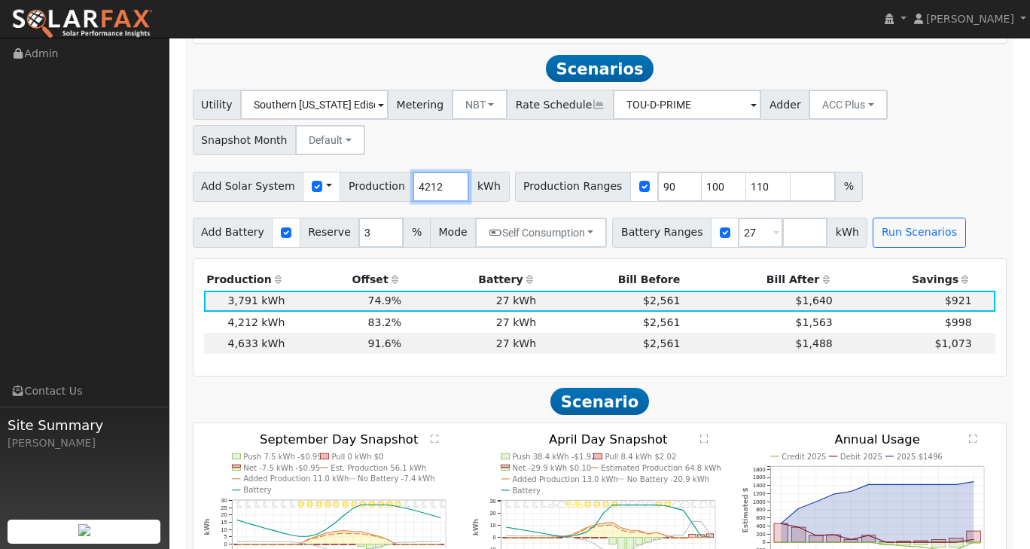
drag, startPoint x: 428, startPoint y: 177, endPoint x: 396, endPoint y: 173, distance: 31.8
click at [413, 173] on input "4212" at bounding box center [441, 187] width 56 height 30
type input "2600"
click at [846, 422] on div "11PM - Clear 10PM - Clear 9PM - Clear 8PM - Clear 7PM - Clear 6PM - Clear 5PM -…" at bounding box center [600, 529] width 815 height 215
click at [782, 230] on input "number" at bounding box center [804, 233] width 45 height 30
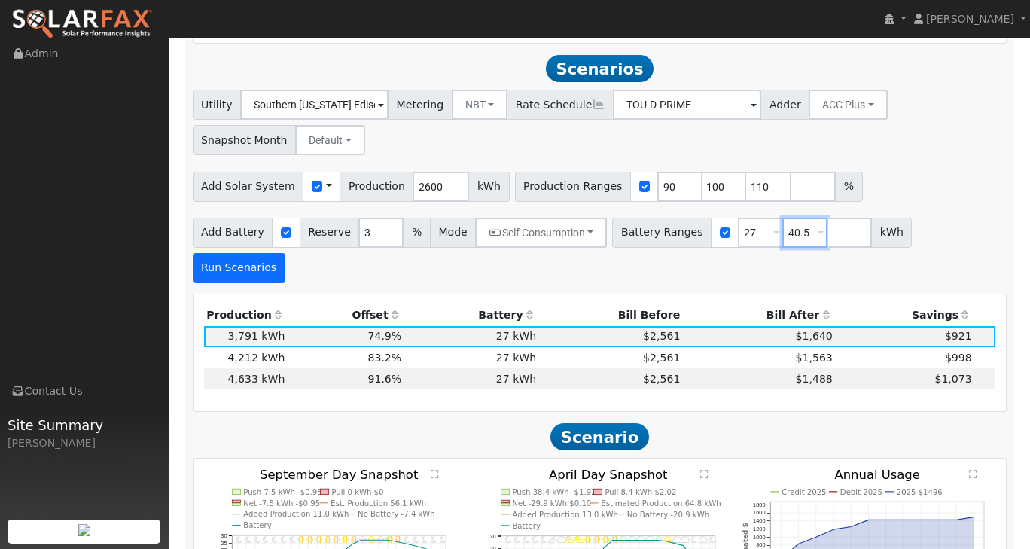
type input "40.5"
click at [285, 253] on button "Run Scenarios" at bounding box center [239, 268] width 93 height 30
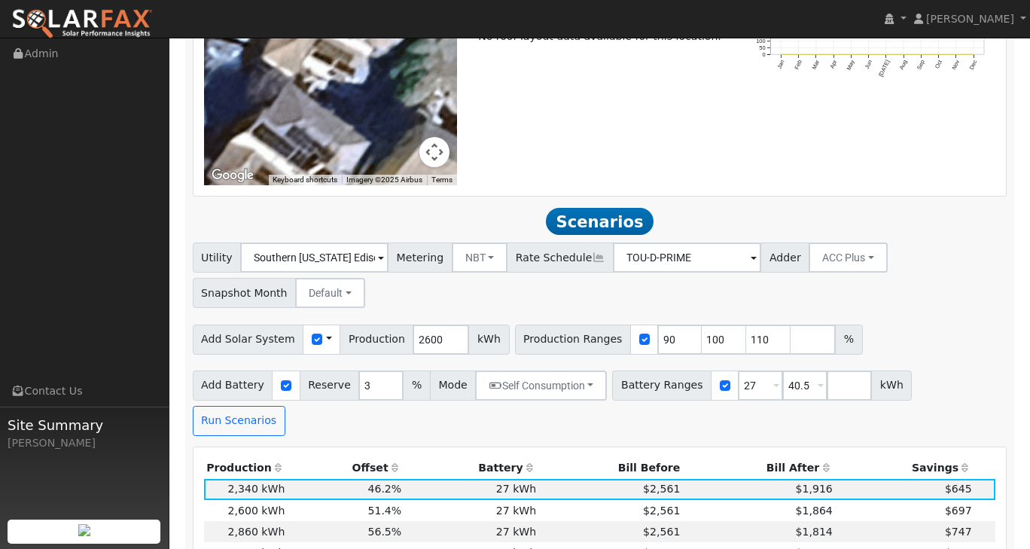
scroll to position [1011, 0]
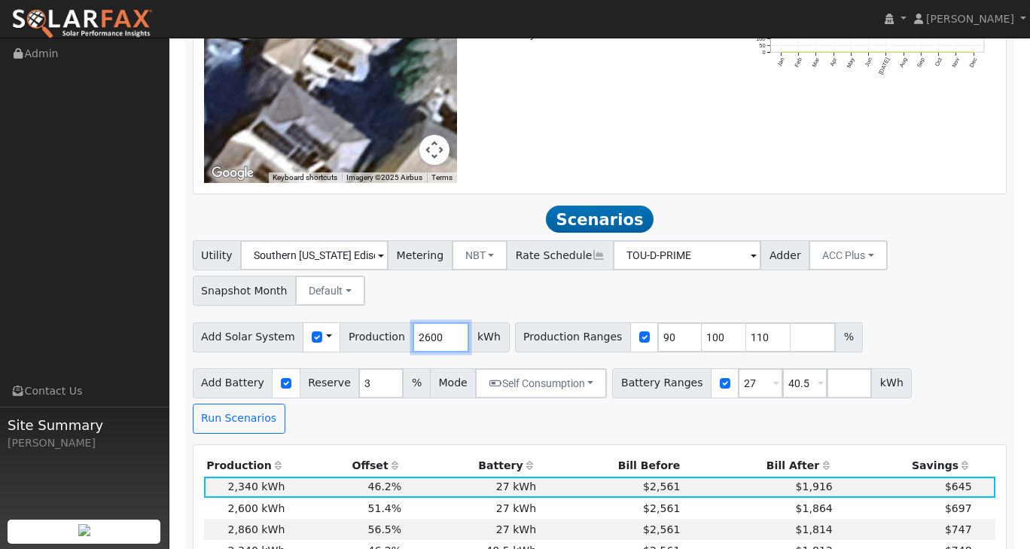
drag, startPoint x: 433, startPoint y: 329, endPoint x: 391, endPoint y: 322, distance: 42.7
click at [391, 322] on div "Add Solar System Use CSV Data Production 2600 kWh" at bounding box center [351, 337] width 317 height 30
type input "6000"
click at [285, 404] on button "Run Scenarios" at bounding box center [239, 419] width 93 height 30
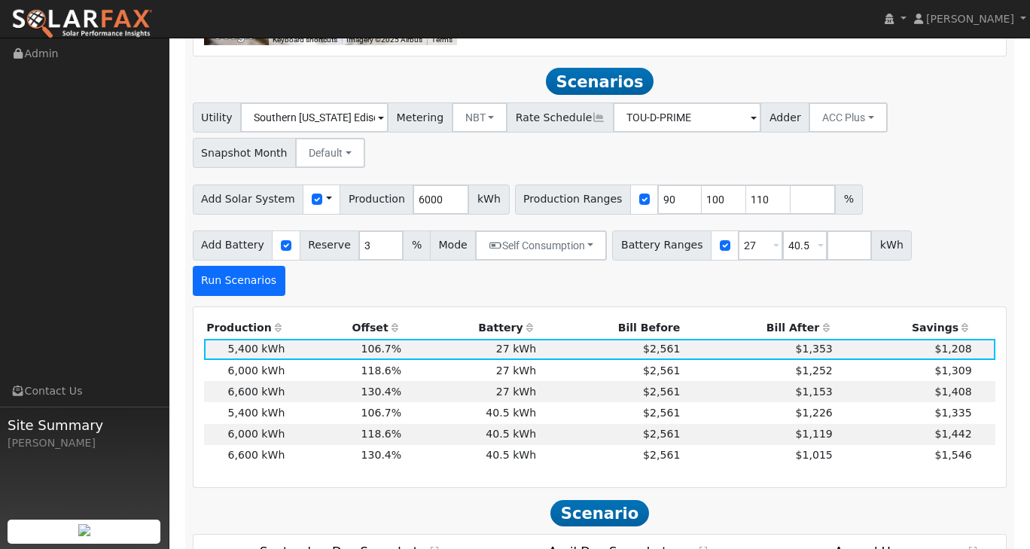
scroll to position [1162, 0]
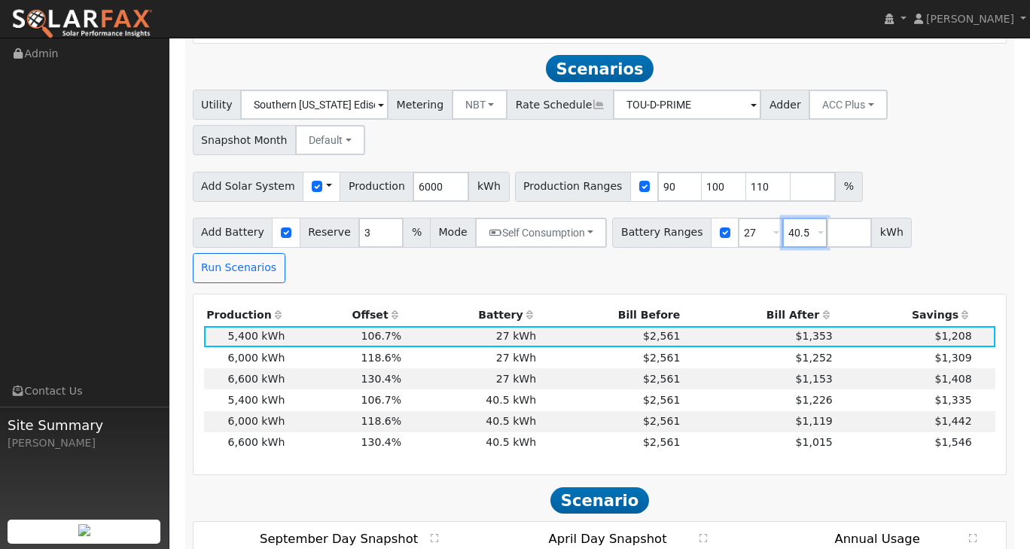
click at [785, 227] on input "40.5" at bounding box center [804, 233] width 45 height 30
type input "4"
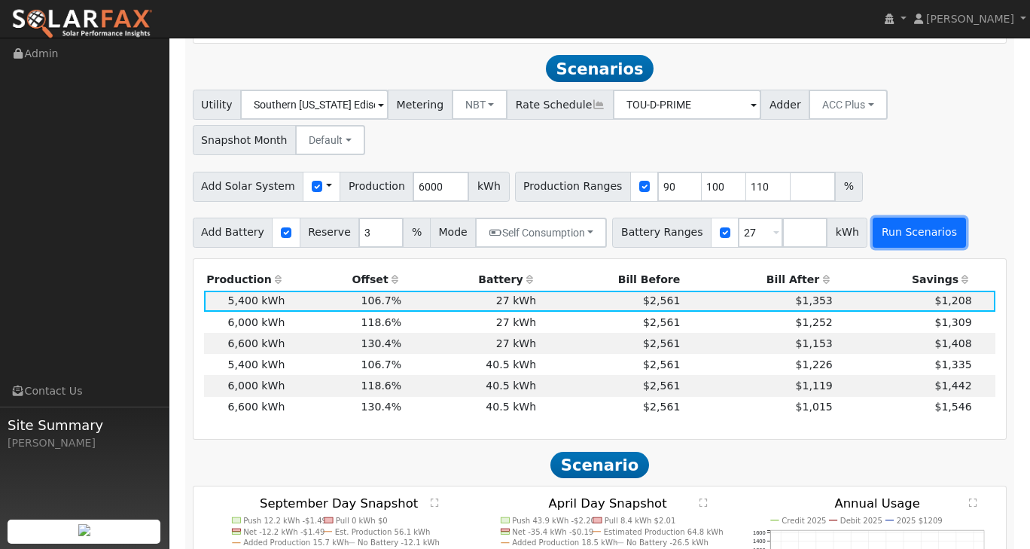
click at [886, 224] on button "Run Scenarios" at bounding box center [919, 233] width 93 height 30
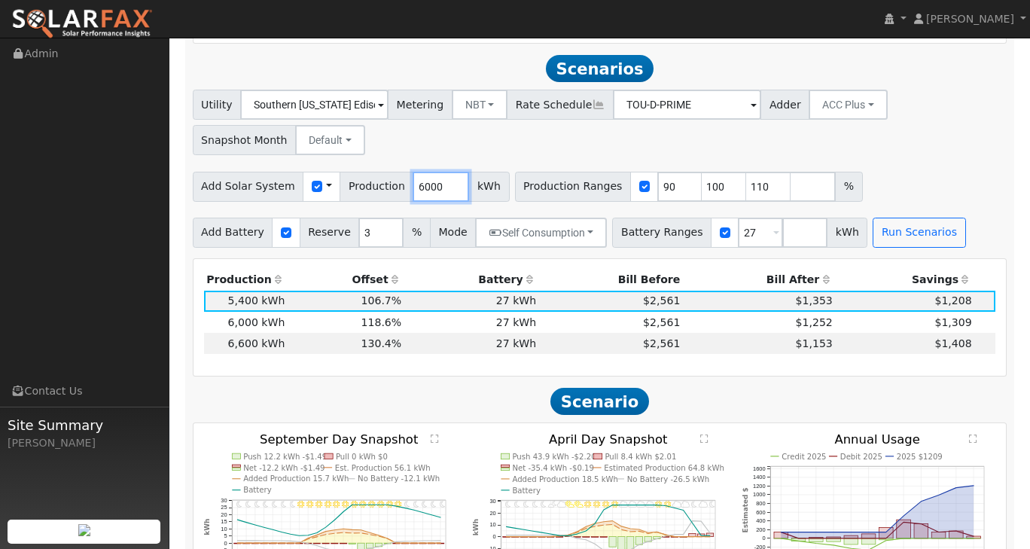
drag, startPoint x: 431, startPoint y: 180, endPoint x: 384, endPoint y: 178, distance: 46.7
click at [384, 178] on div "Add Solar System Use CSV Data Production 6000 kWh" at bounding box center [351, 187] width 317 height 30
type input "3900"
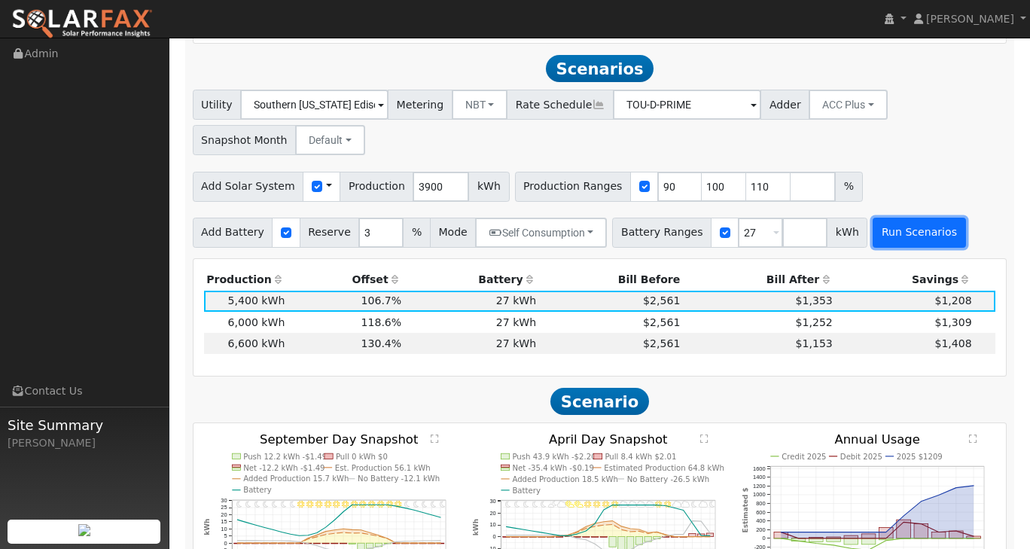
click at [873, 229] on button "Run Scenarios" at bounding box center [919, 233] width 93 height 30
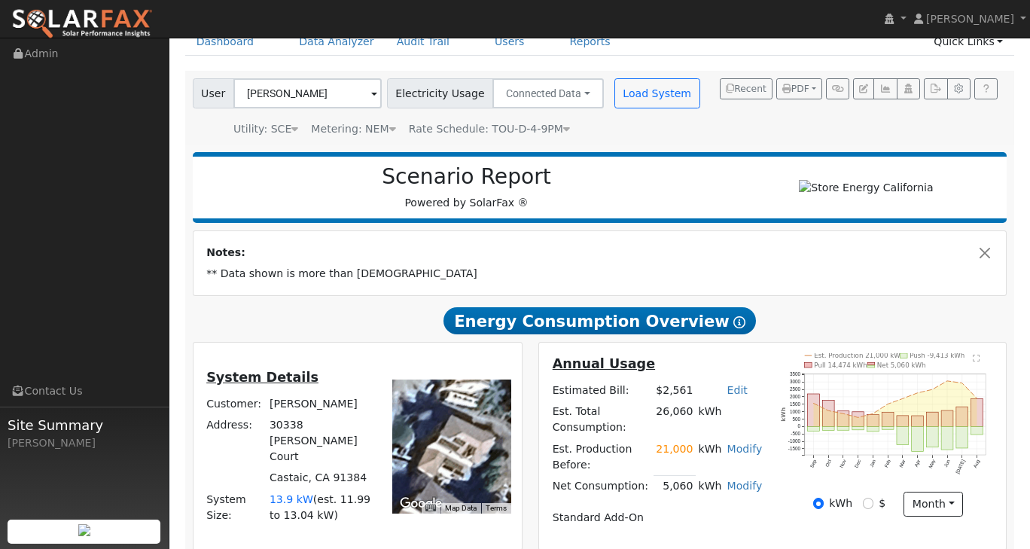
scroll to position [0, 0]
